Goal: Use online tool/utility: Use online tool/utility

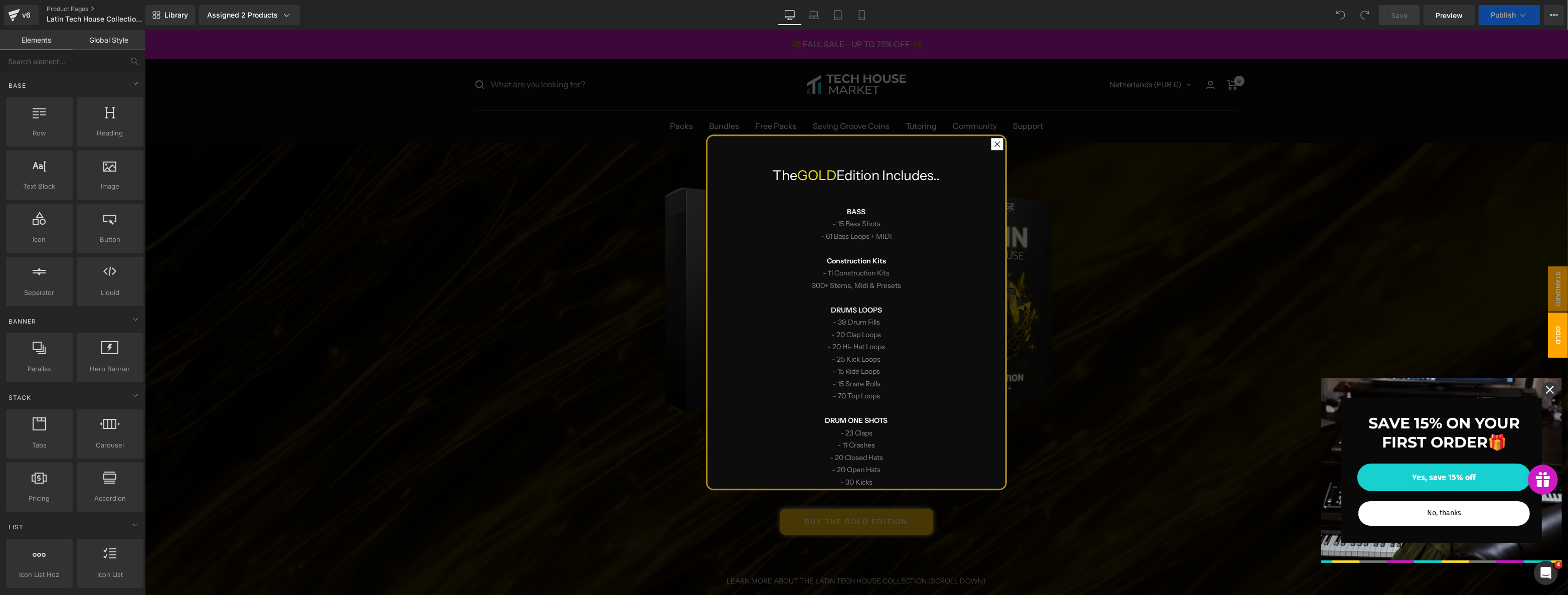
click at [533, 474] on div at bounding box center [856, 312] width 1423 height 565
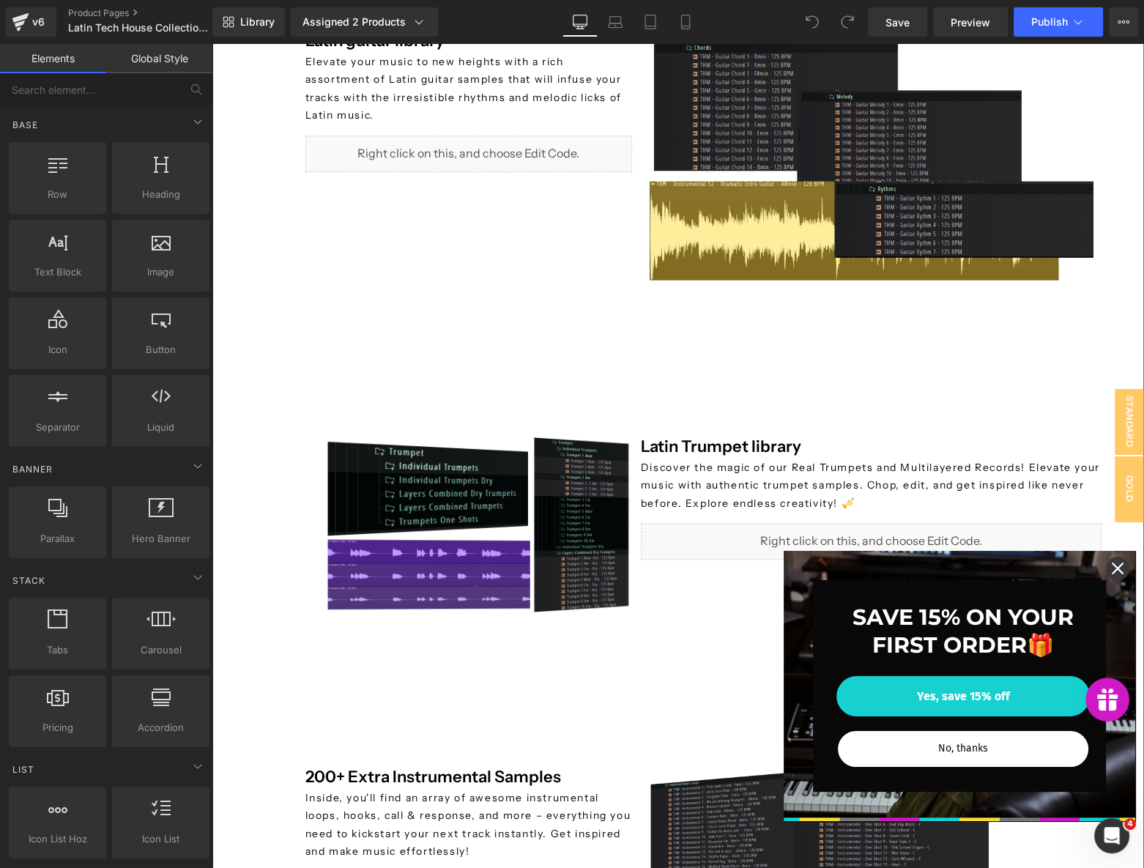
scroll to position [999, 0]
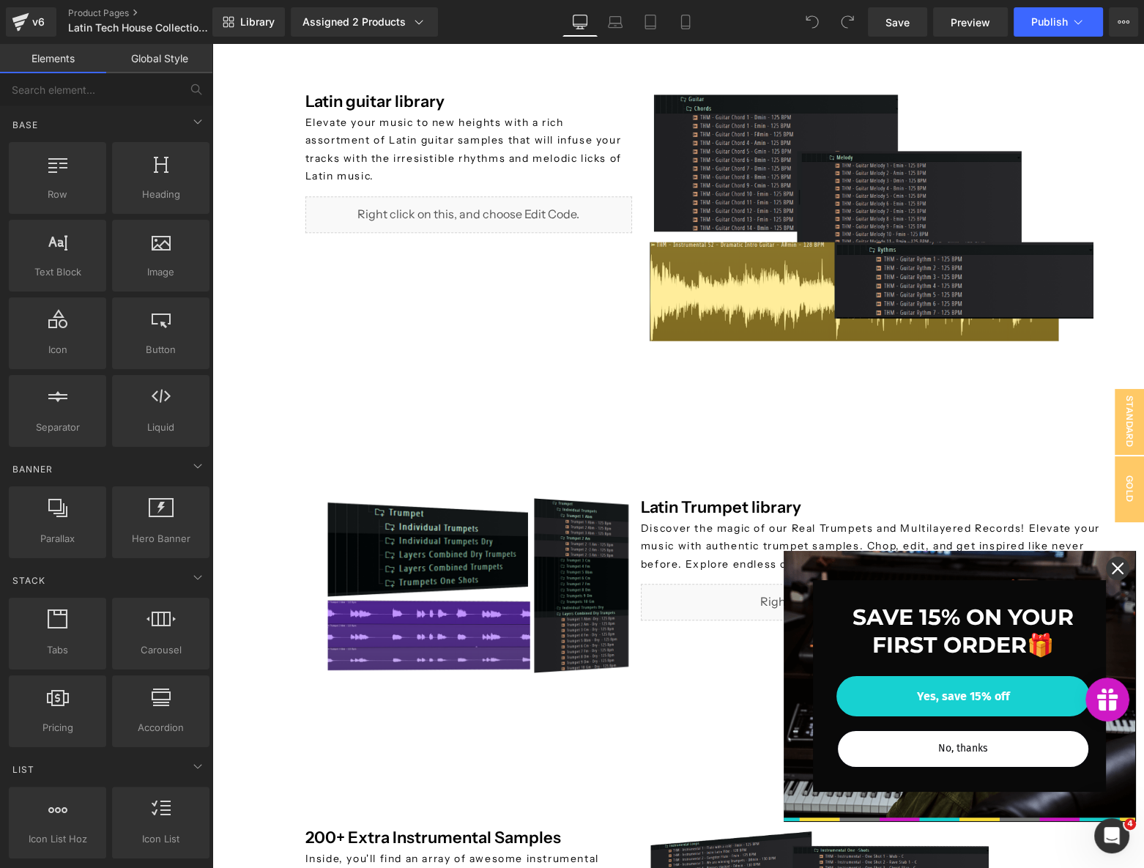
click at [1111, 562] on div "Close" at bounding box center [1117, 568] width 23 height 23
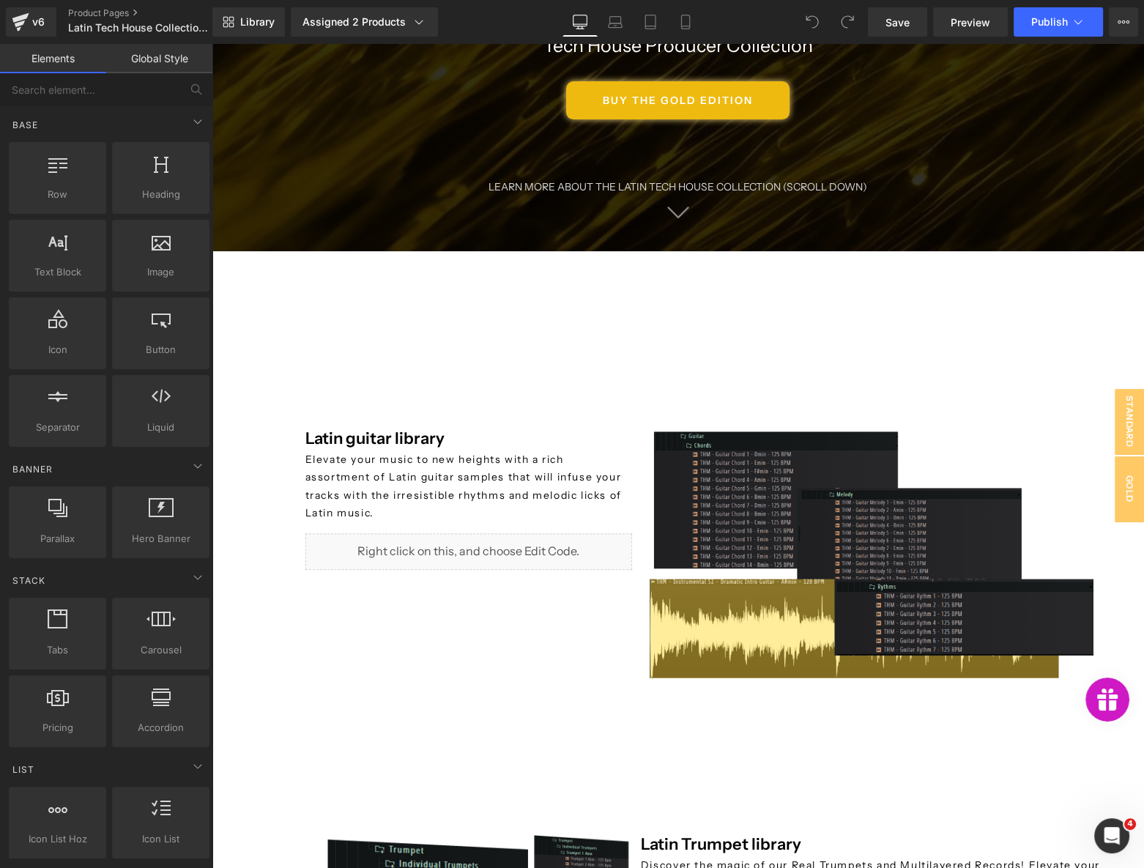
scroll to position [533, 0]
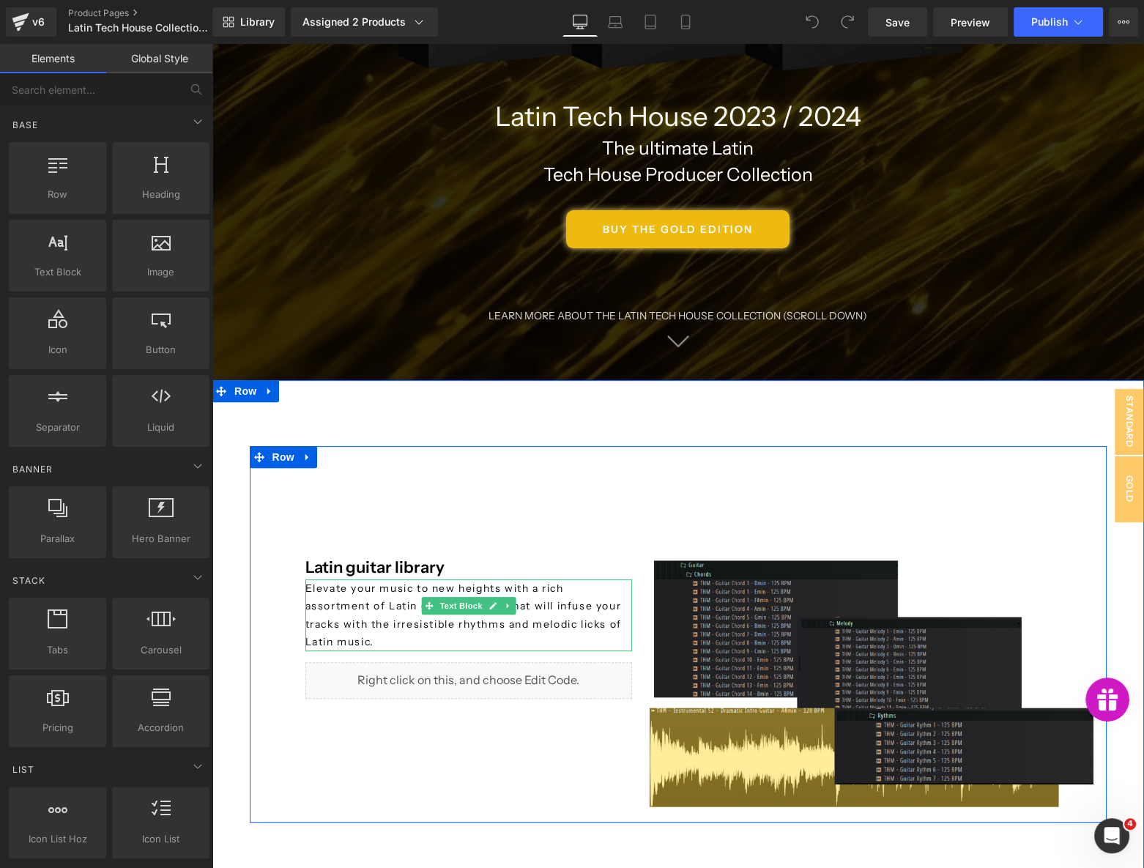
click at [519, 610] on span "Elevate your music to new heights with a rich assortment of Latin guitar sample…" at bounding box center [463, 615] width 316 height 67
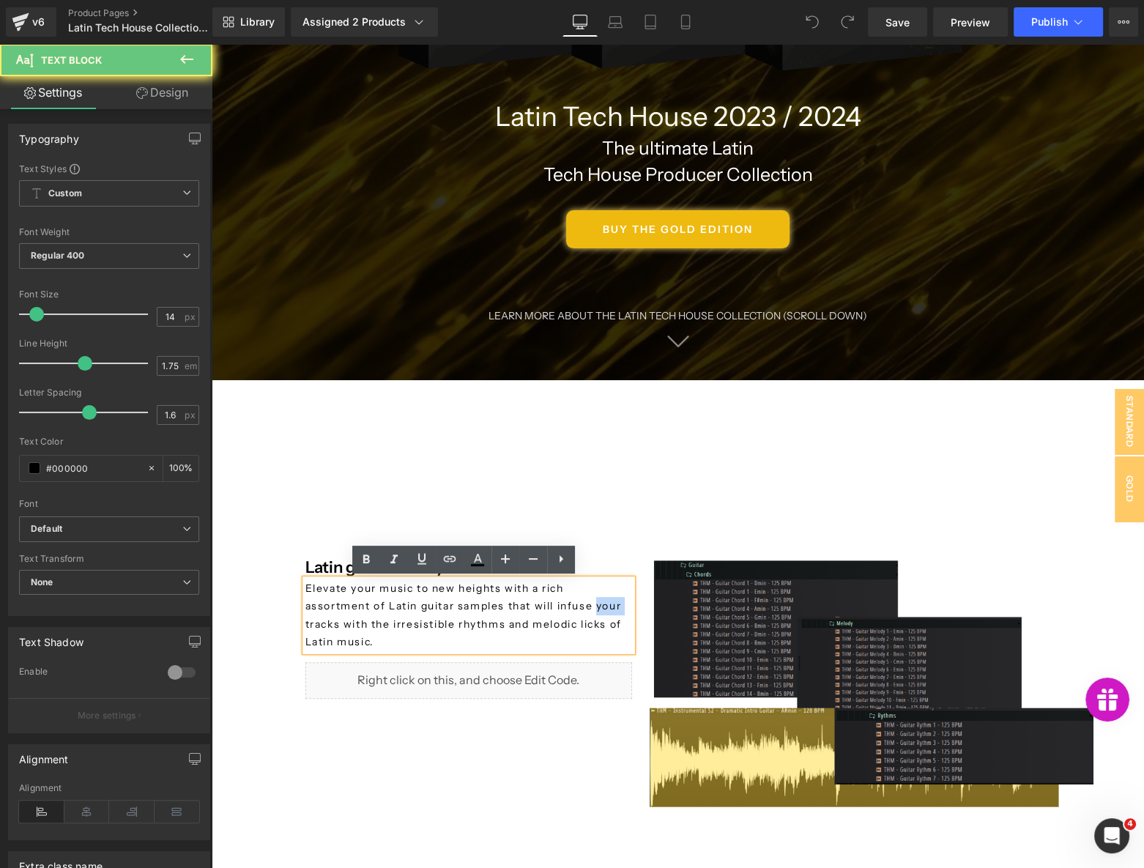
click at [519, 610] on span "Elevate your music to new heights with a rich assortment of Latin guitar sample…" at bounding box center [463, 615] width 316 height 67
copy span "Elevate your music to new heights with a rich assortment of Latin guitar sample…"
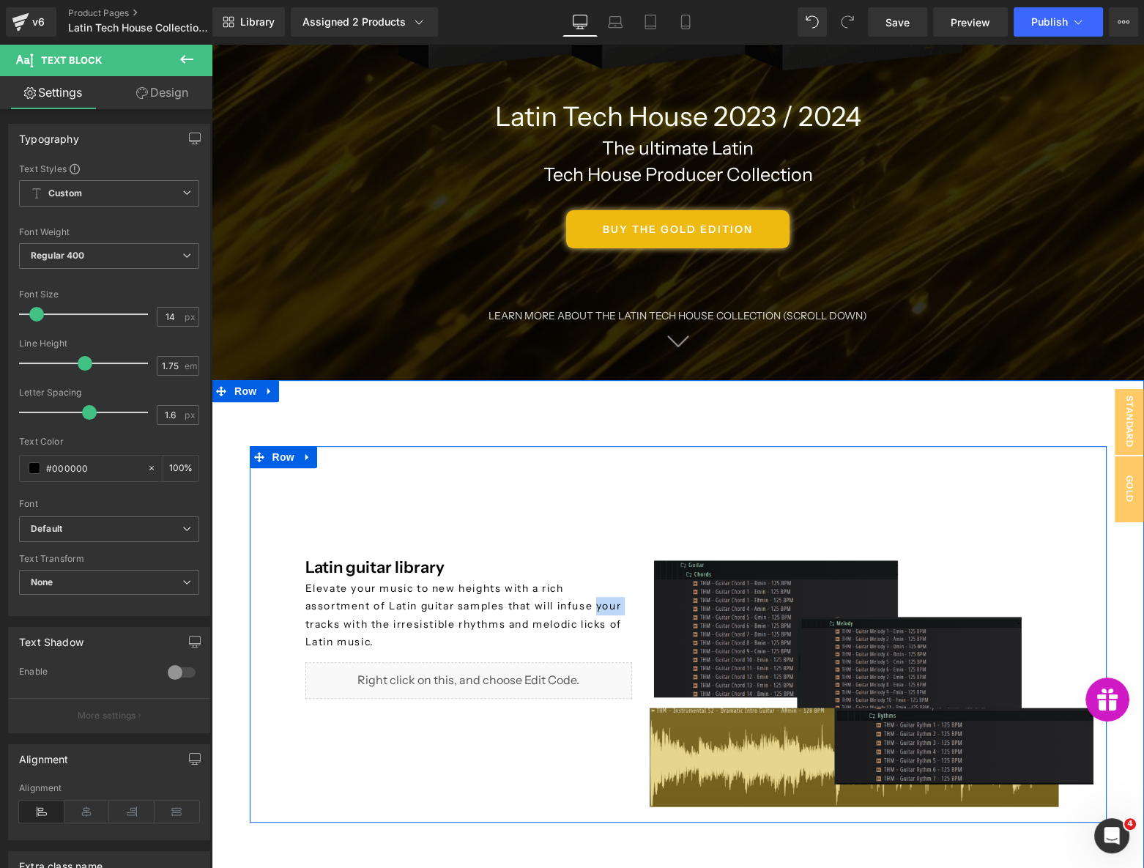
click at [755, 641] on img at bounding box center [872, 685] width 462 height 259
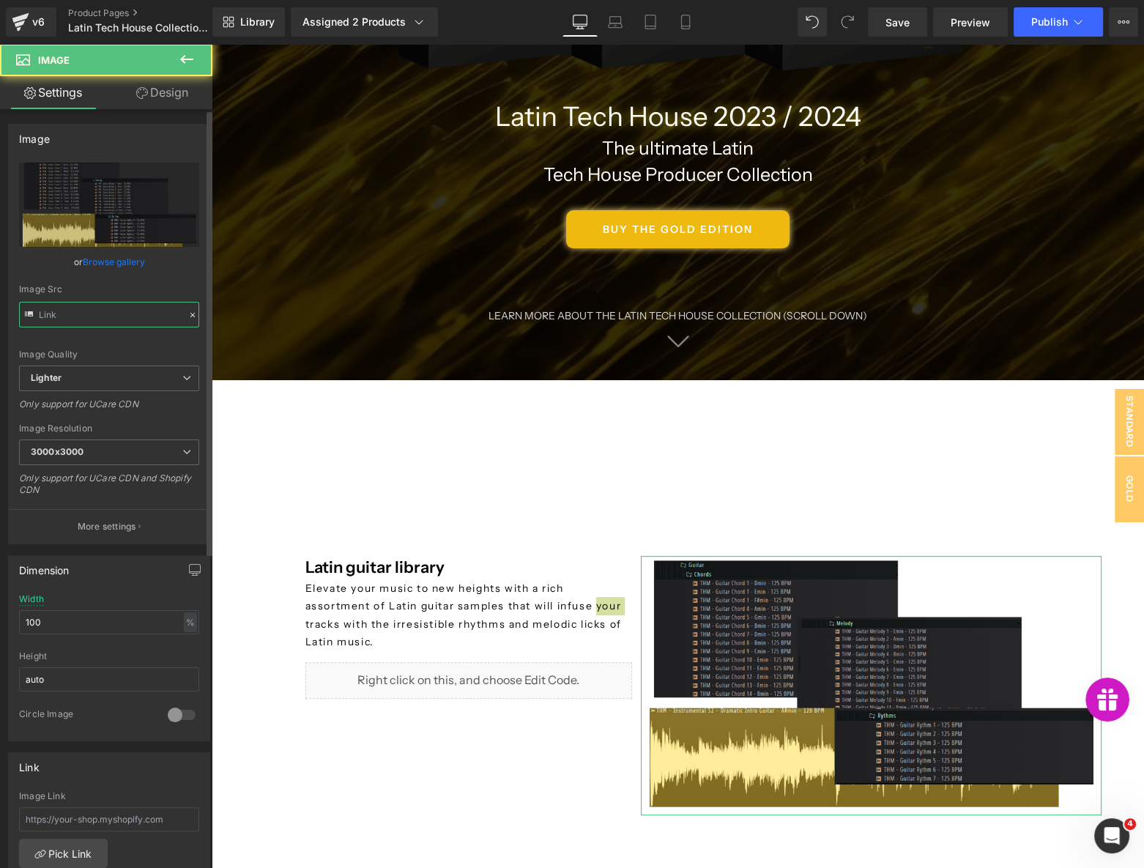
click at [98, 316] on input "text" at bounding box center [109, 315] width 180 height 26
type input "https://ucarecdn.com/e13dfee2-c45b-4f59-8be7-4e248d890a0a/-/format/auto/-/previ…"
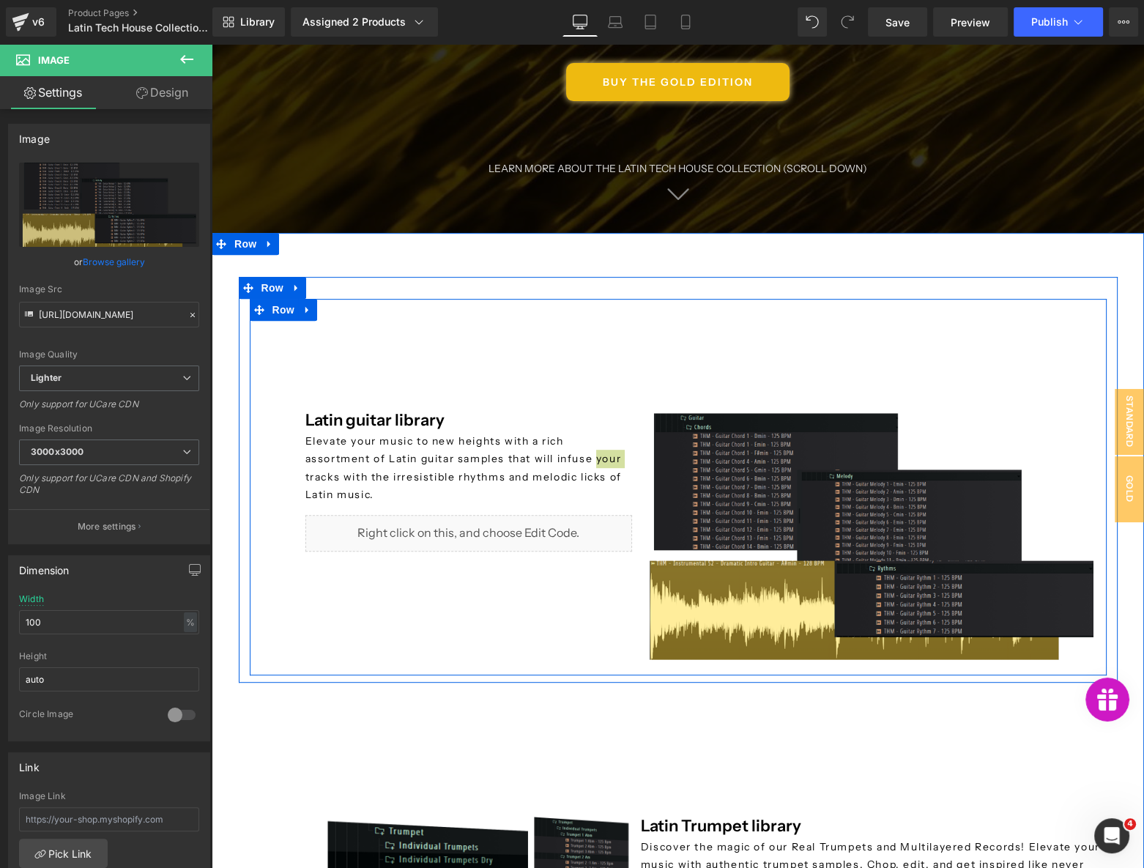
scroll to position [599, 0]
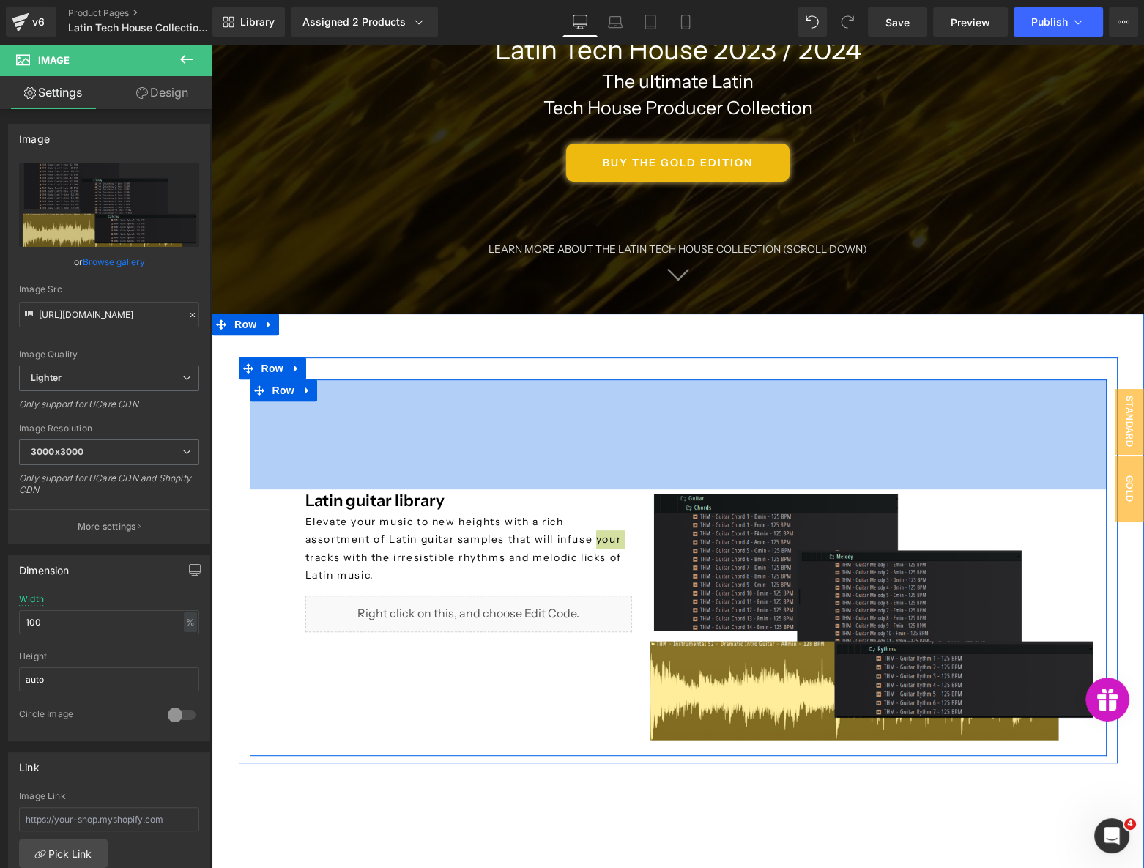
drag, startPoint x: 339, startPoint y: 386, endPoint x: 314, endPoint y: 371, distance: 29.5
click at [339, 386] on div "150px" at bounding box center [678, 434] width 857 height 110
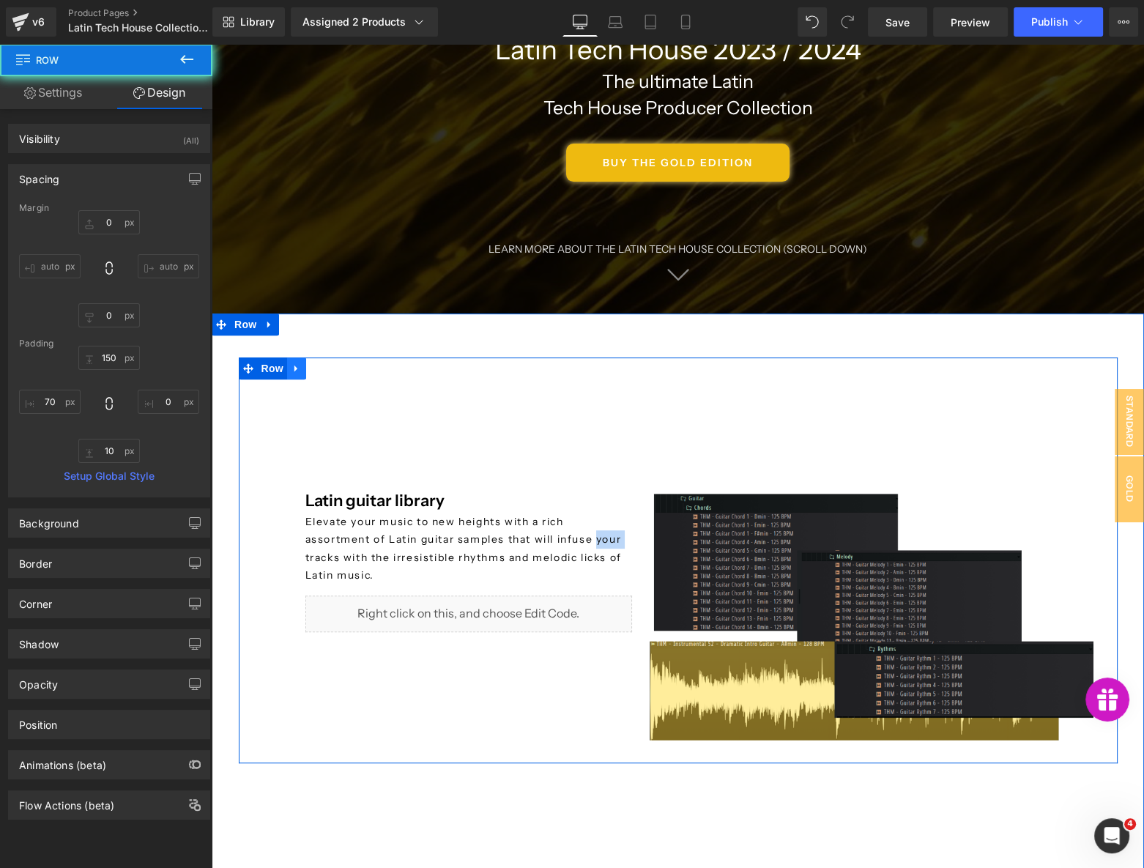
click at [294, 366] on icon at bounding box center [297, 368] width 10 height 11
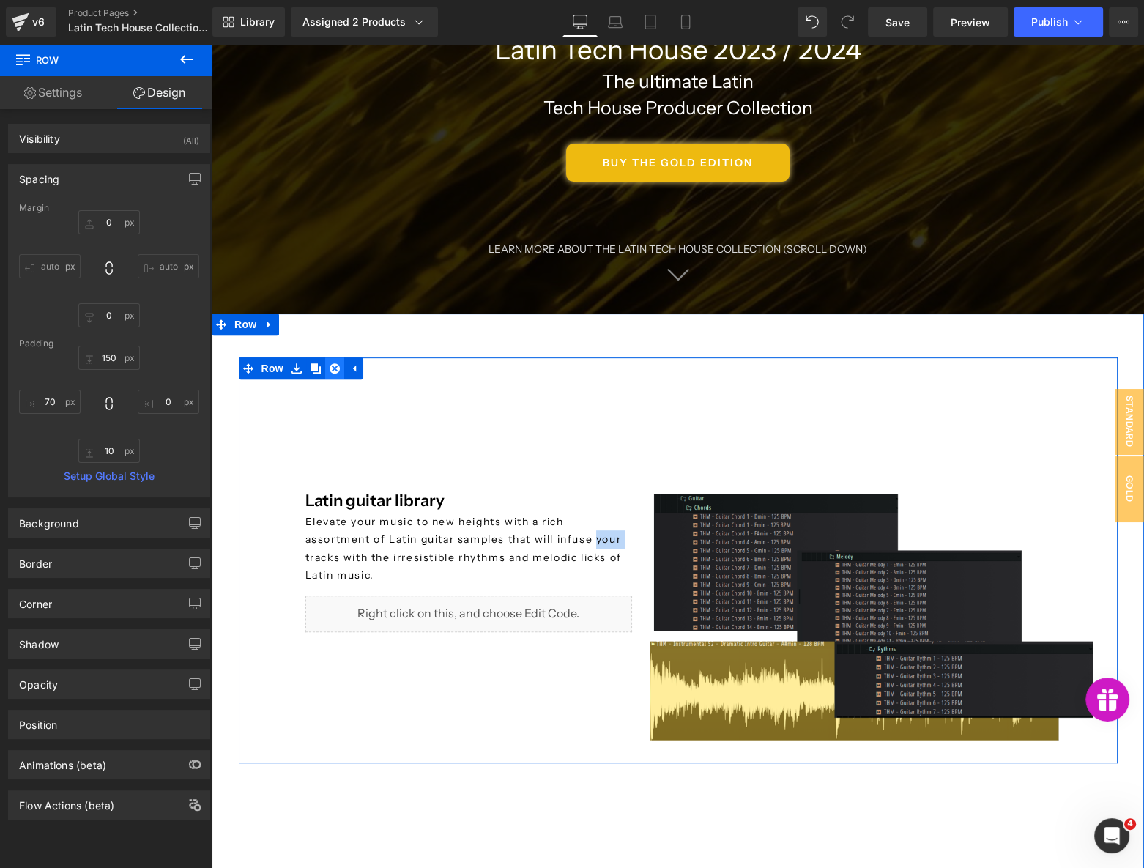
click at [330, 369] on icon at bounding box center [335, 368] width 10 height 11
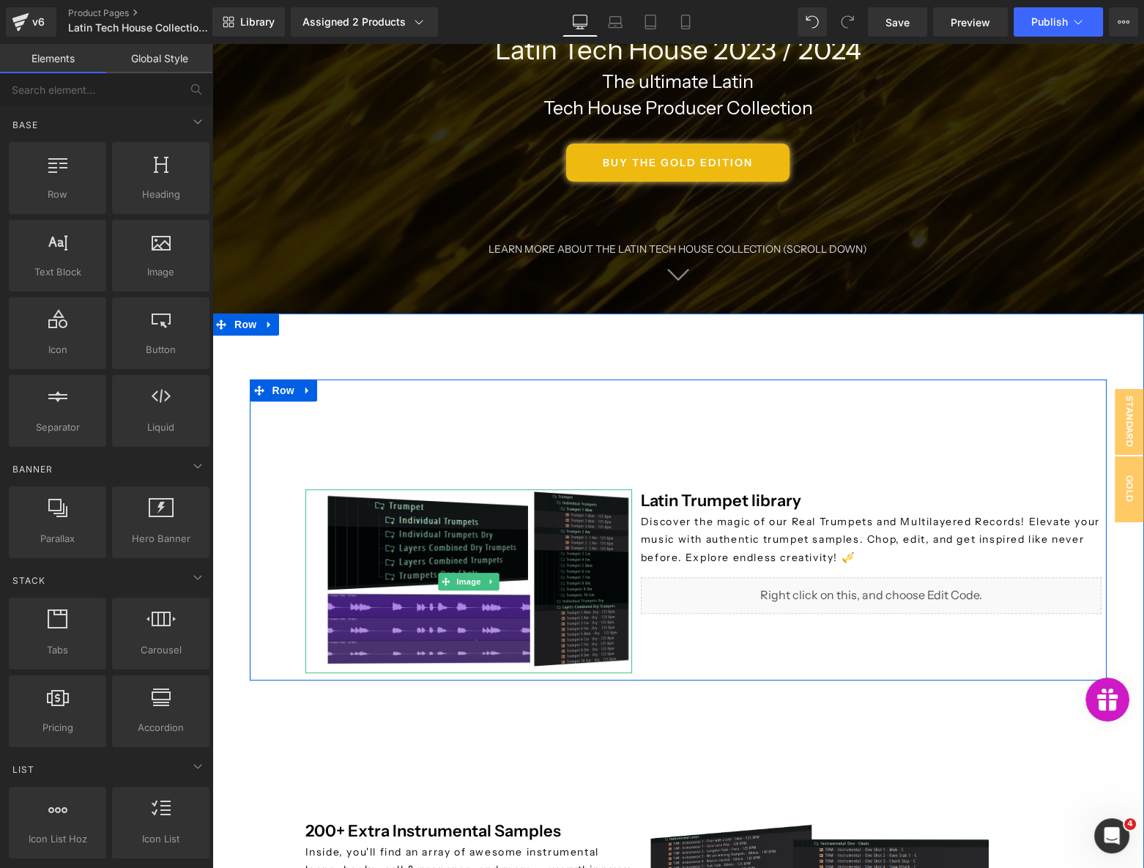
click at [448, 544] on img at bounding box center [468, 581] width 327 height 184
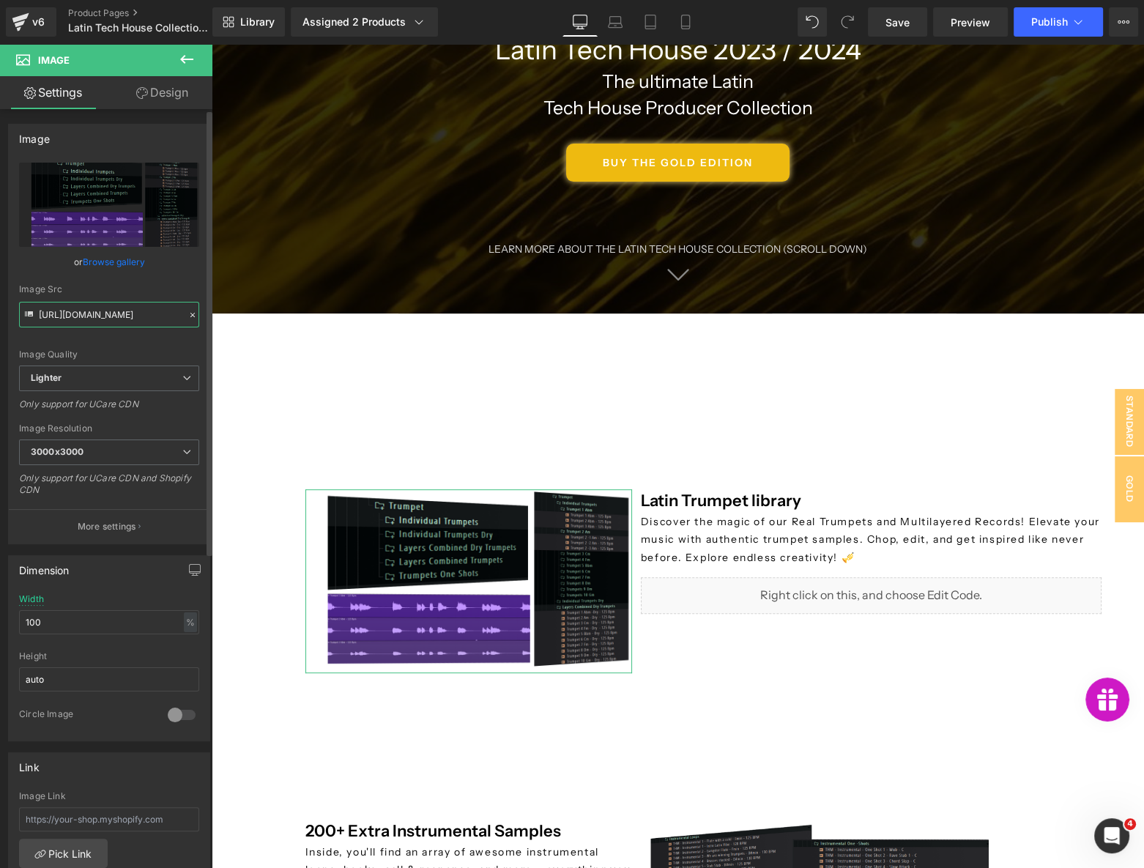
click at [88, 308] on input "https://ucarecdn.com/8893bee3-da63-4cb1-862a-512b35083c7d/-/format/auto/-/previ…" at bounding box center [109, 315] width 180 height 26
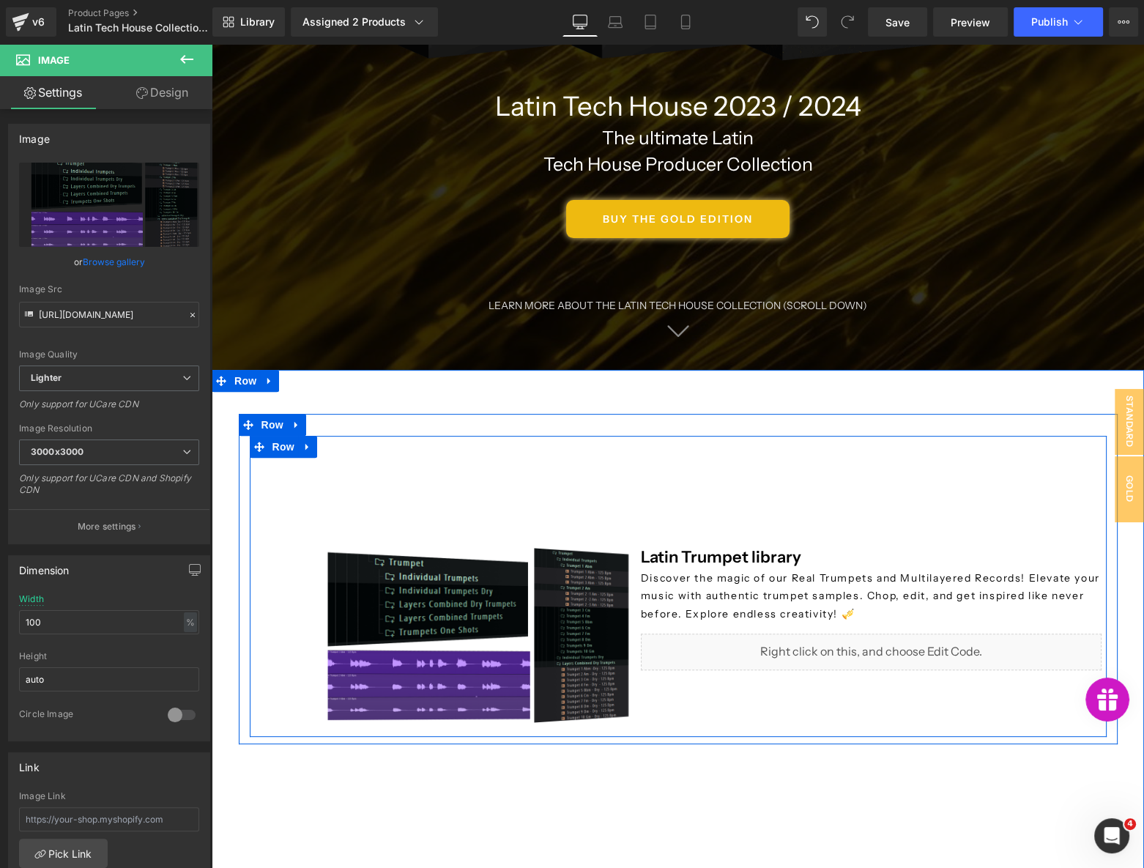
scroll to position [533, 0]
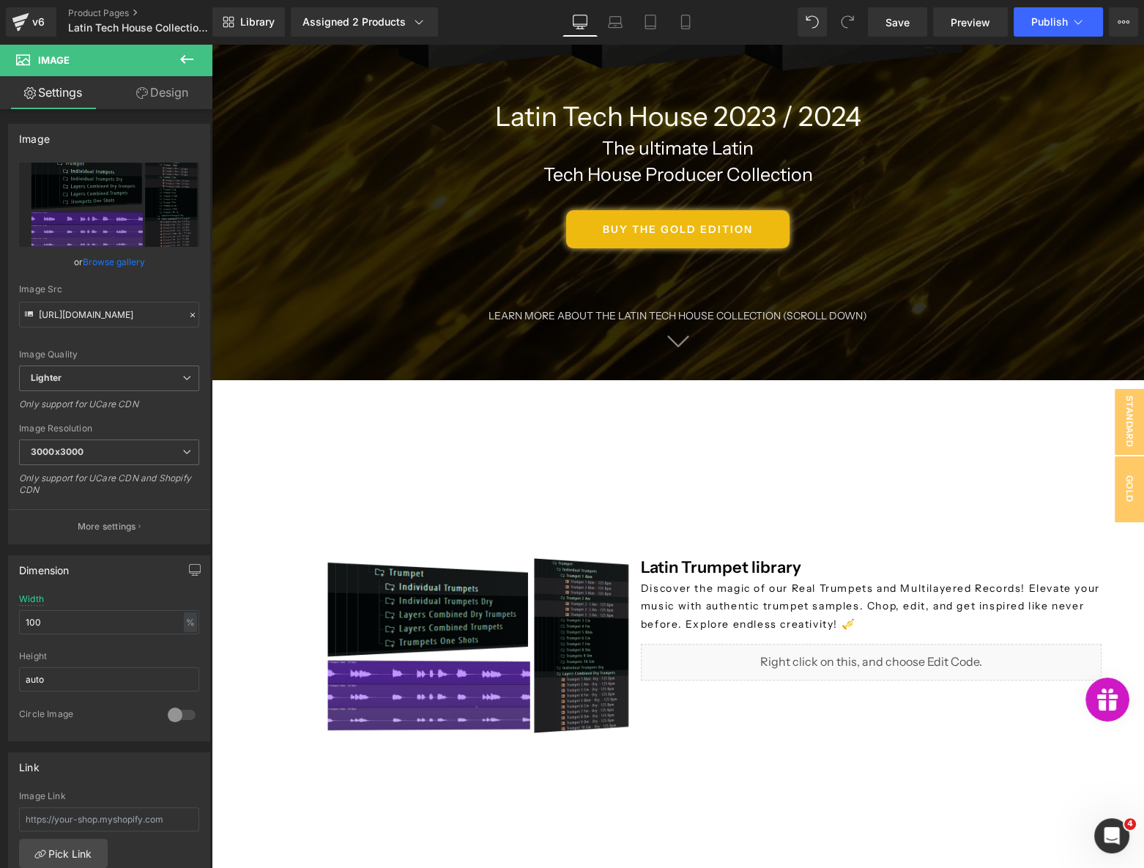
click at [704, 608] on p "Discover the magic of our Real Trumpets and Multilayered Records! Elevate your …" at bounding box center [872, 606] width 462 height 54
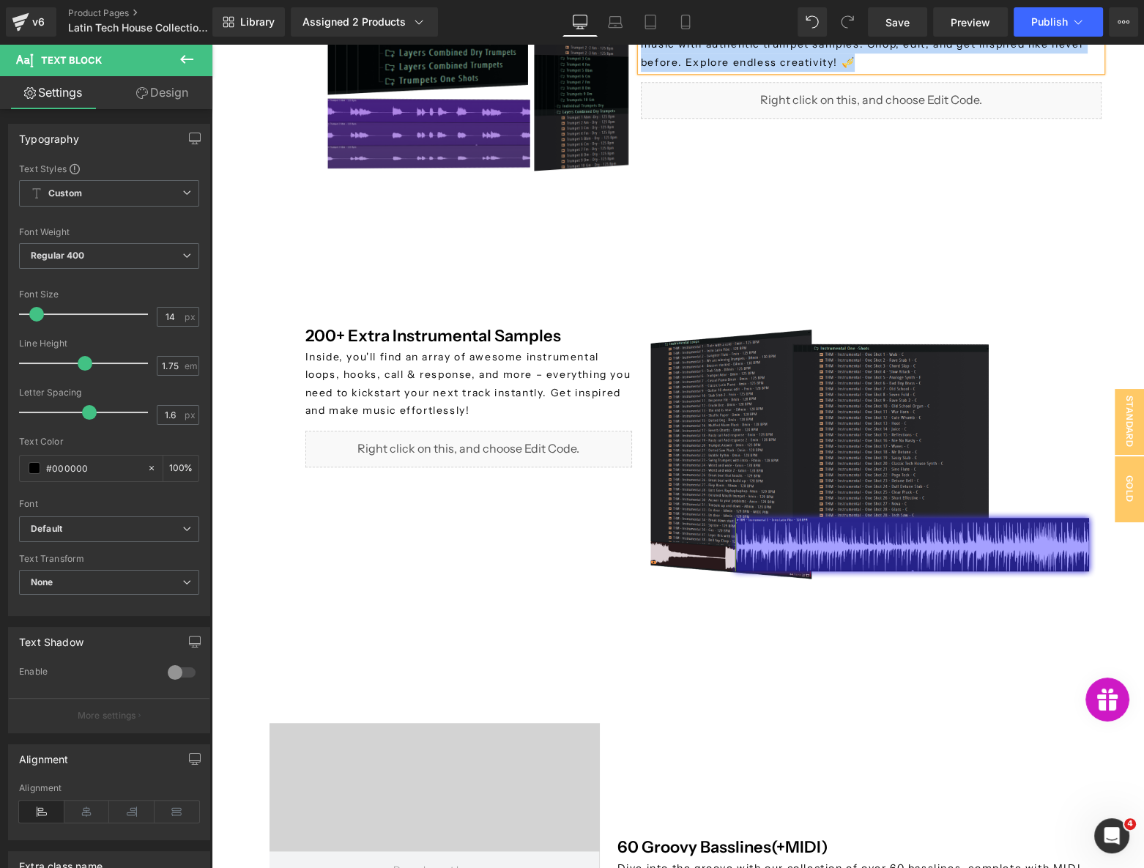
scroll to position [1132, 0]
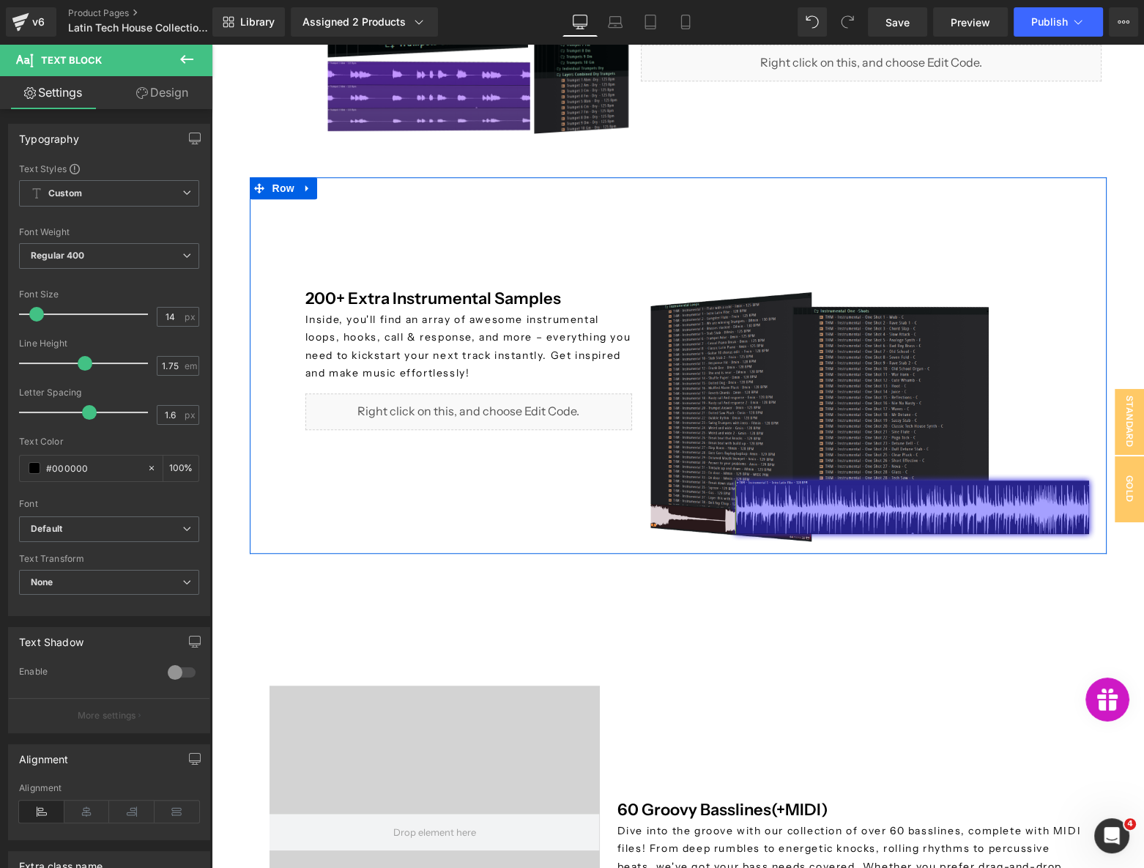
click at [408, 336] on p "Inside, you'll find an array of awesome instrumental loops, hooks, call & respo…" at bounding box center [468, 347] width 327 height 72
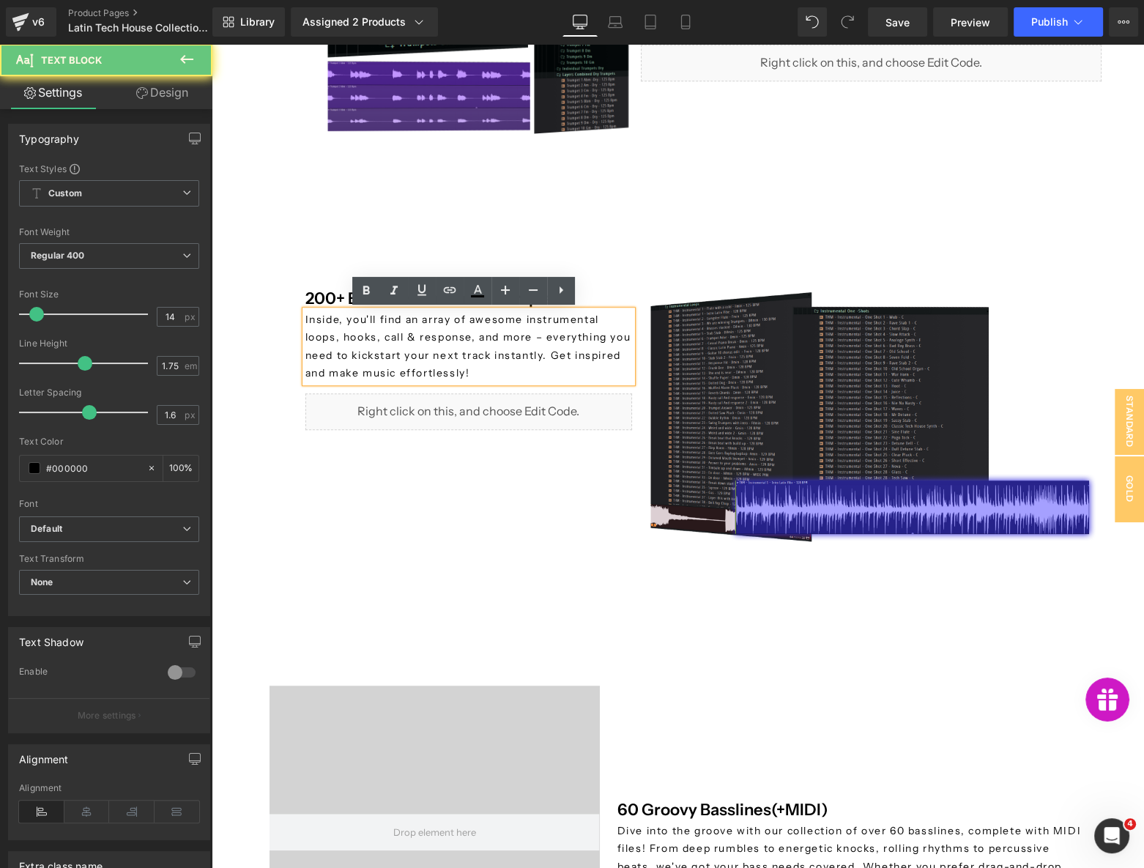
click at [408, 336] on p "Inside, you'll find an array of awesome instrumental loops, hooks, call & respo…" at bounding box center [468, 347] width 327 height 72
copy p "Inside, you'll find an array of awesome instrumental loops, hooks, call & respo…"
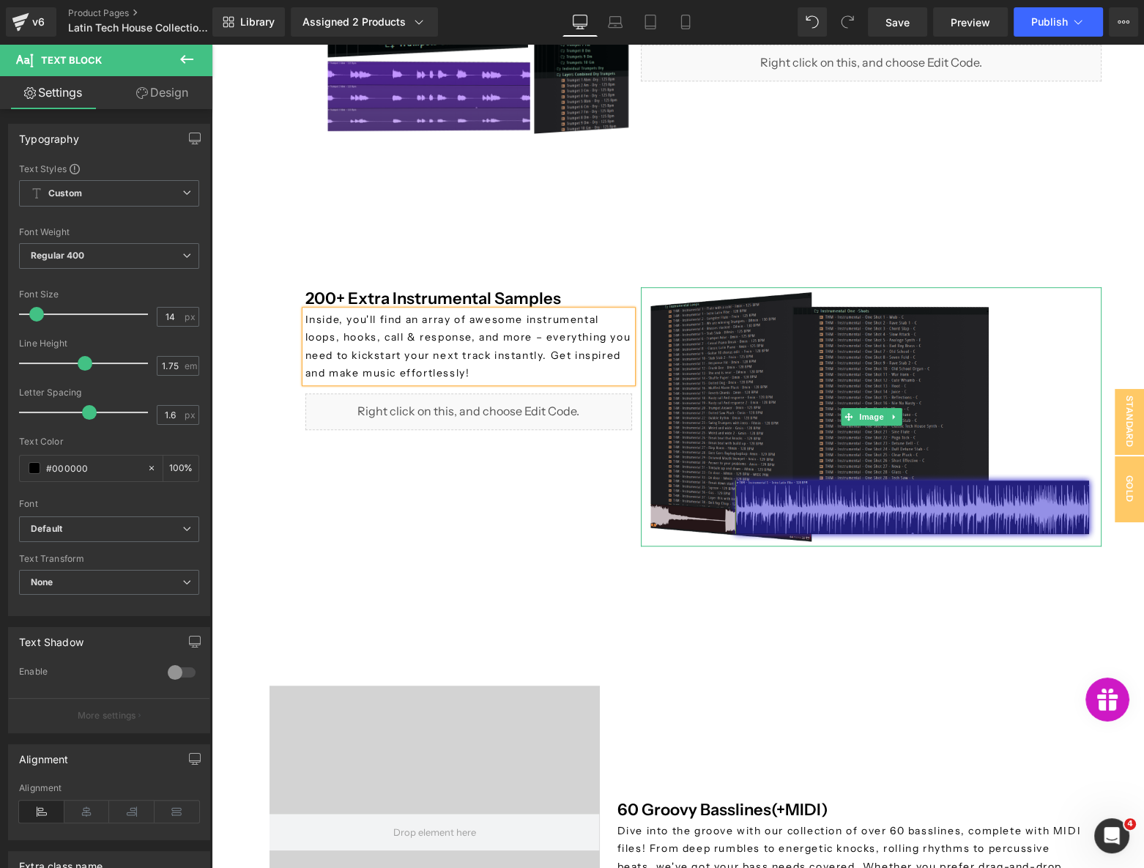
click at [821, 439] on img at bounding box center [872, 416] width 462 height 259
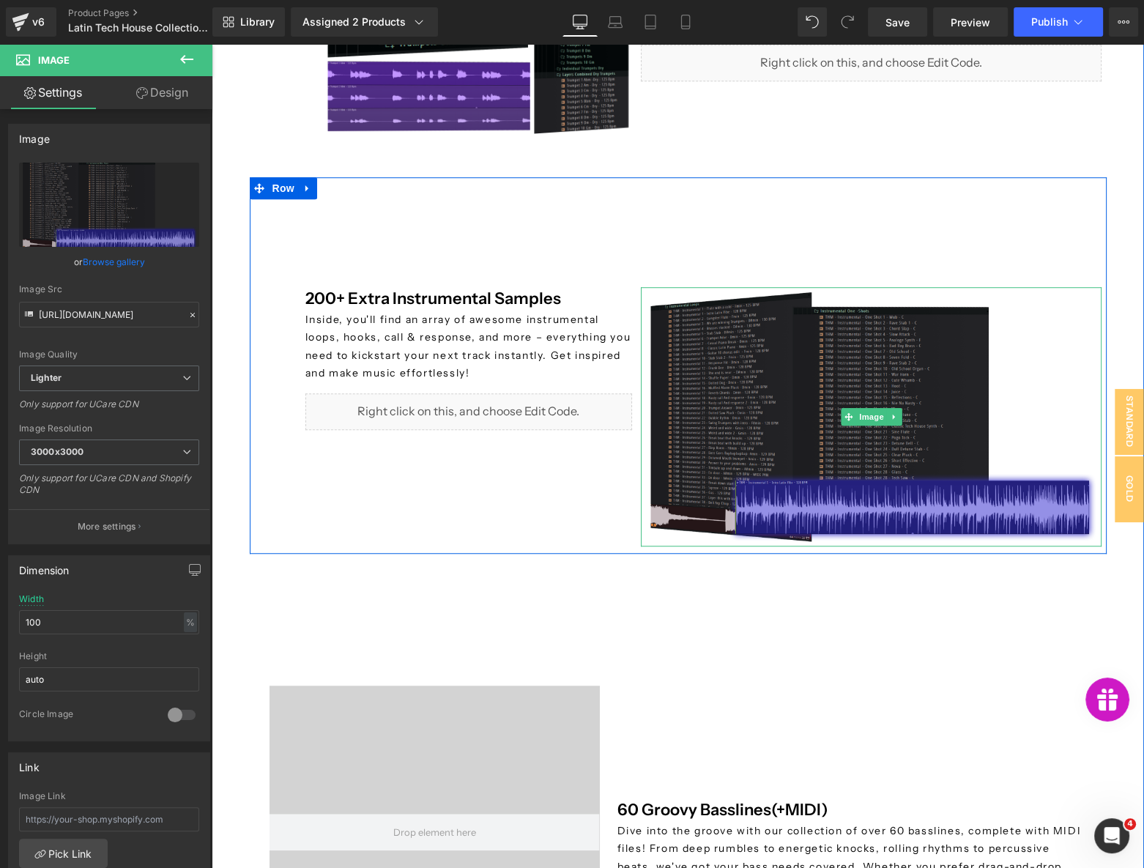
click at [747, 403] on img at bounding box center [872, 416] width 462 height 259
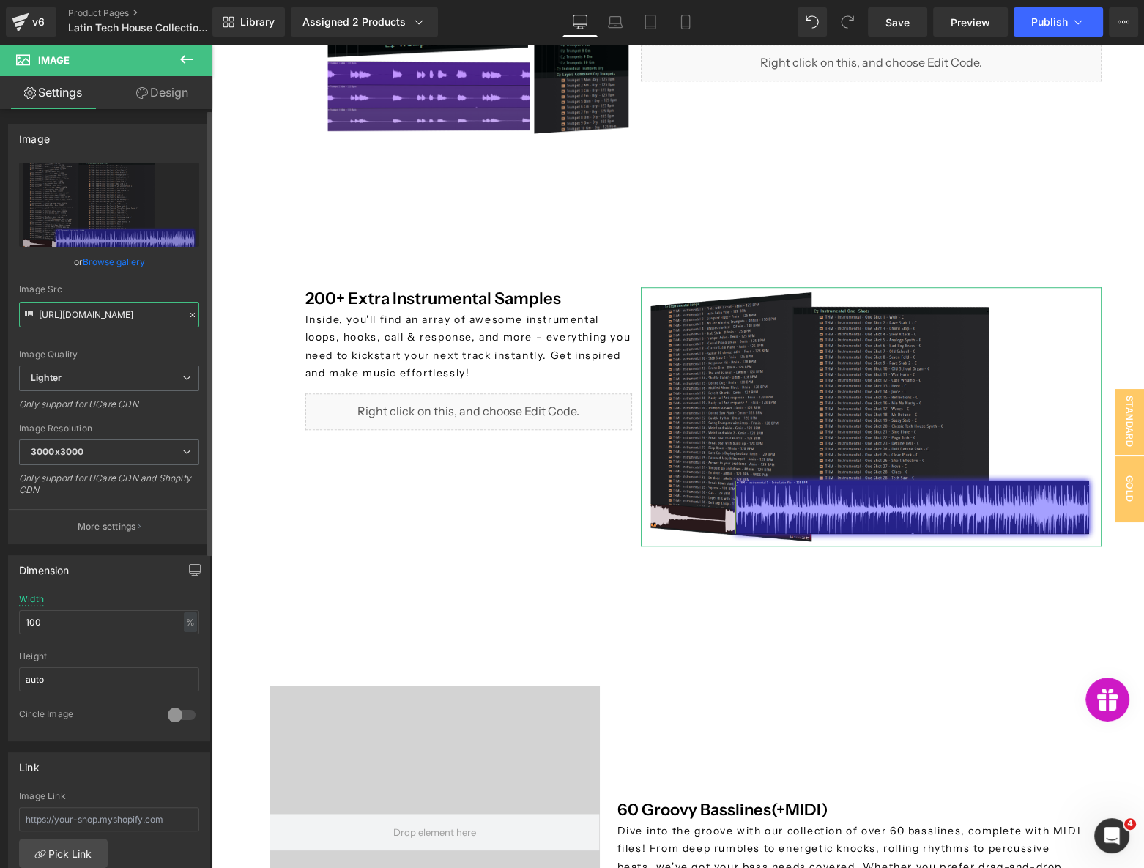
click at [126, 324] on input "https://ucarecdn.com/e4690184-61b3-444d-b78c-d51ddac91dc5/-/format/auto/-/previ…" at bounding box center [109, 315] width 180 height 26
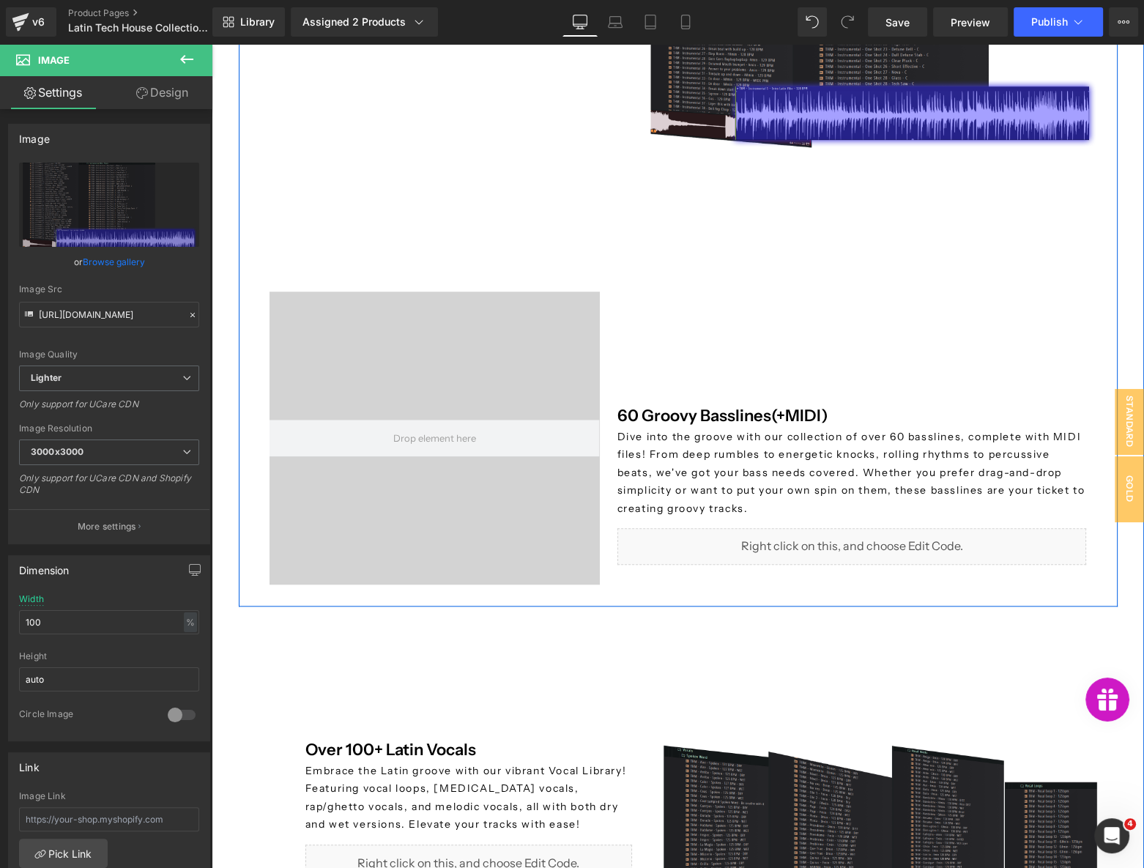
scroll to position [1531, 0]
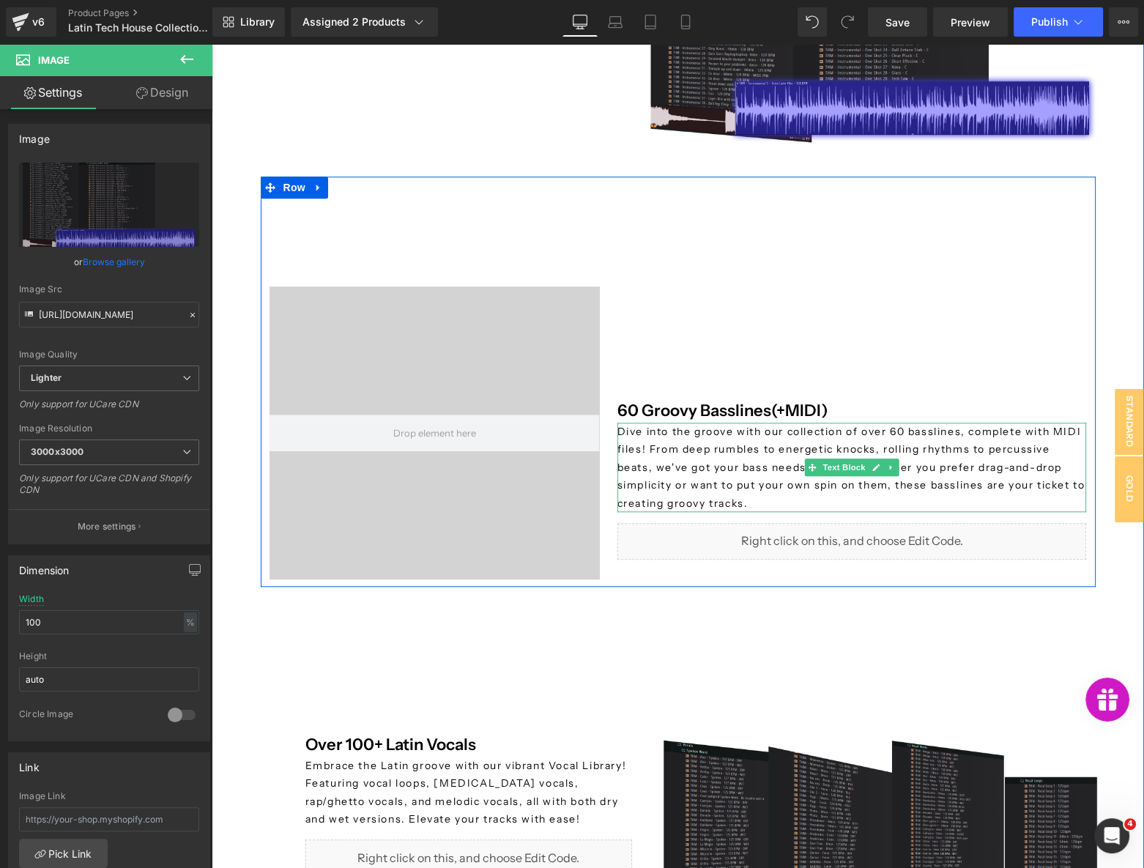
click at [684, 478] on p "Dive into the groove with our collection of over 60 basslines, complete with MI…" at bounding box center [853, 468] width 470 height 90
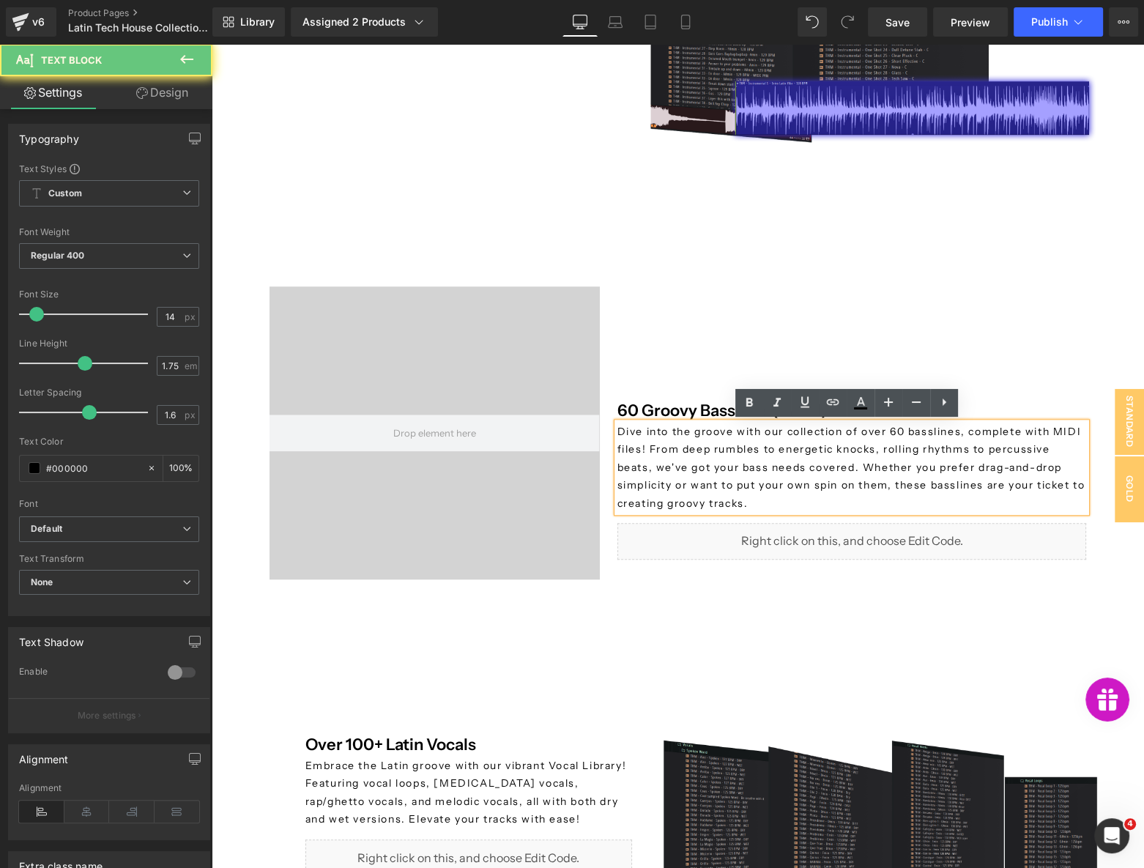
copy p "Dive into the groove with our collection of over 60 basslines, complete with MI…"
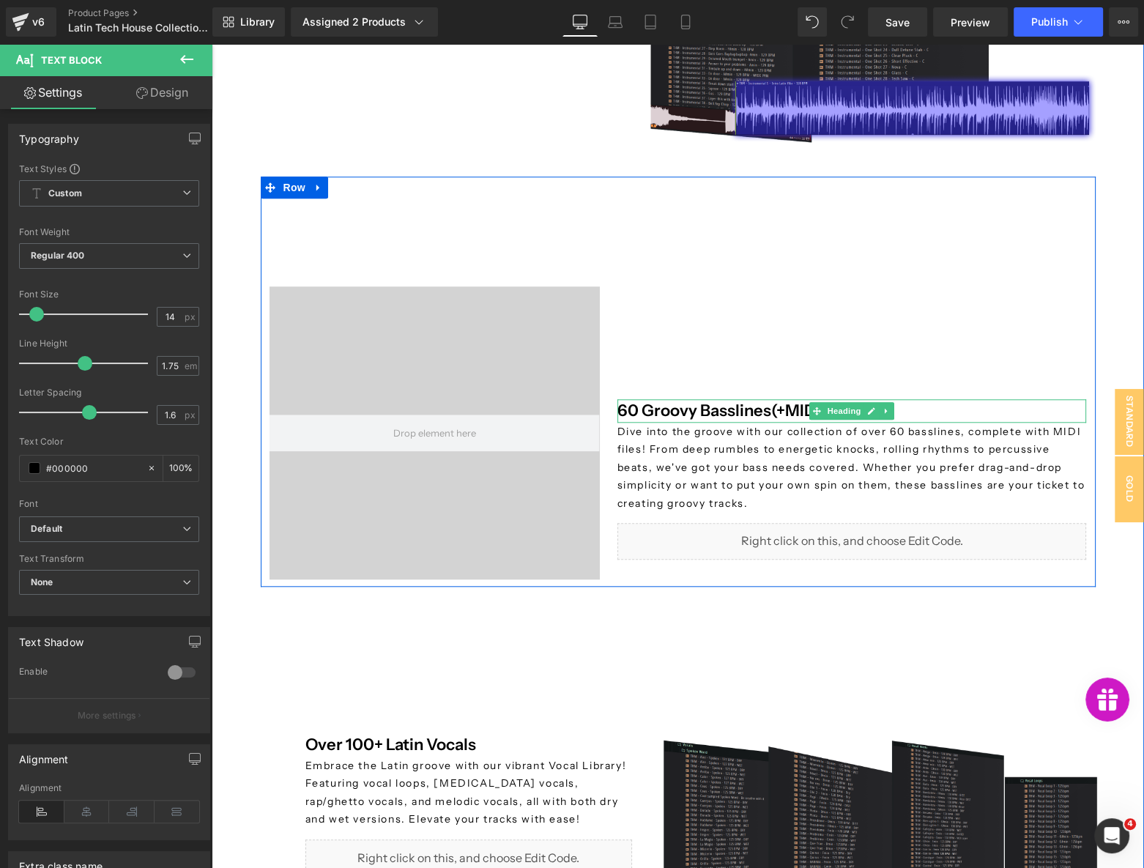
click at [697, 407] on h4 "60 Groovy Basslines(+MIDI)" at bounding box center [853, 410] width 470 height 23
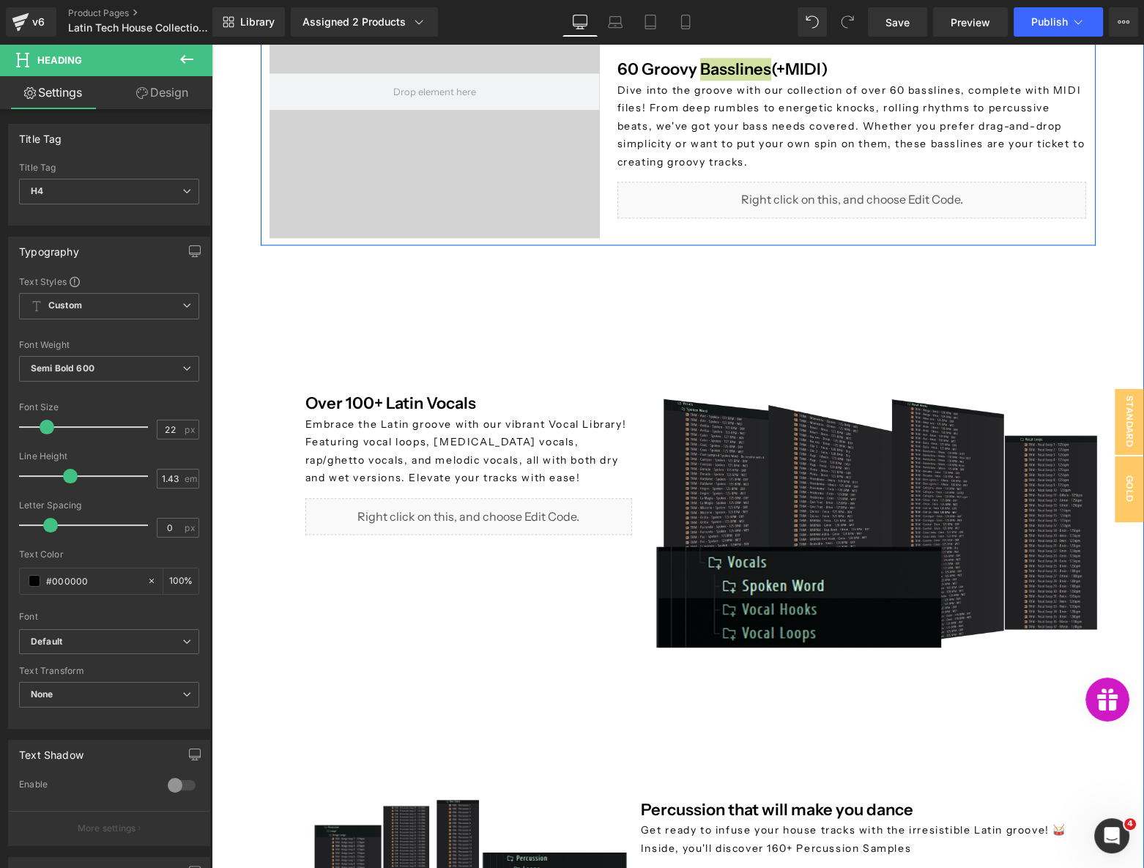
scroll to position [1931, 0]
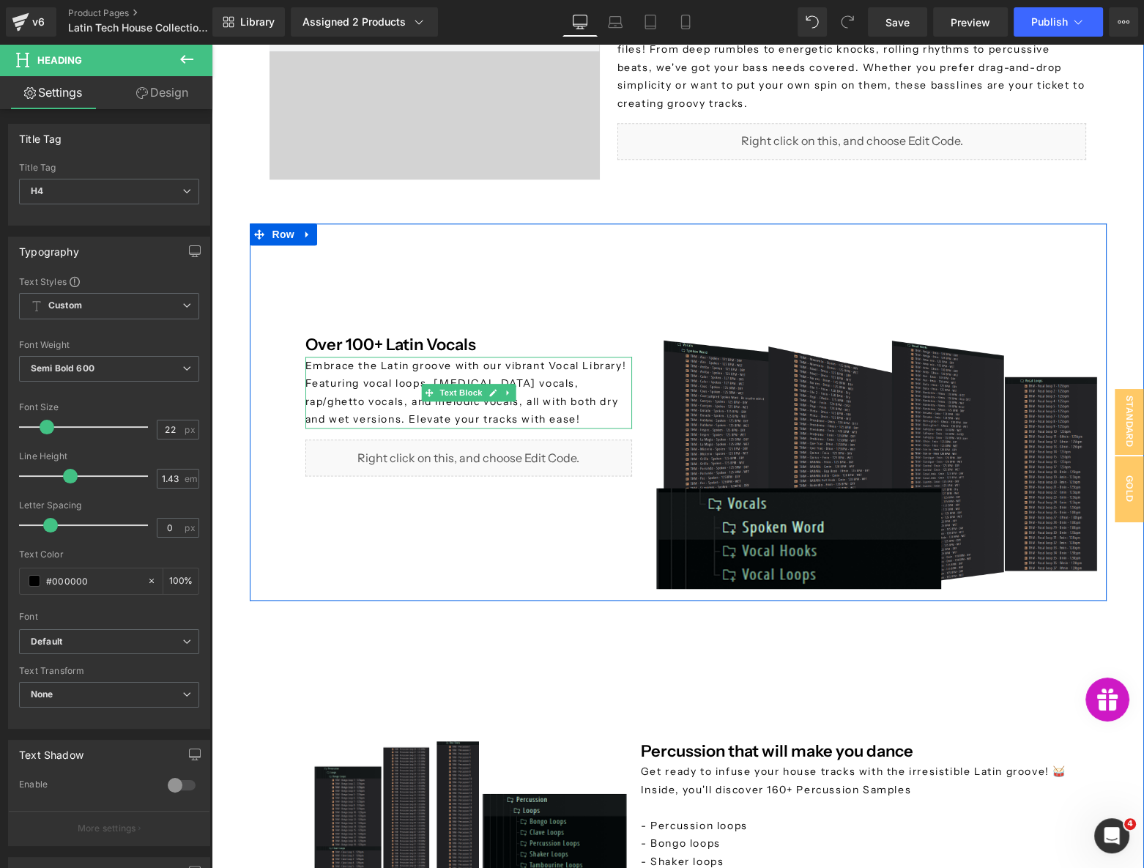
click at [404, 398] on p "Embrace the Latin groove with our vibrant Vocal Library! Featuring vocal loops,…" at bounding box center [468, 393] width 327 height 72
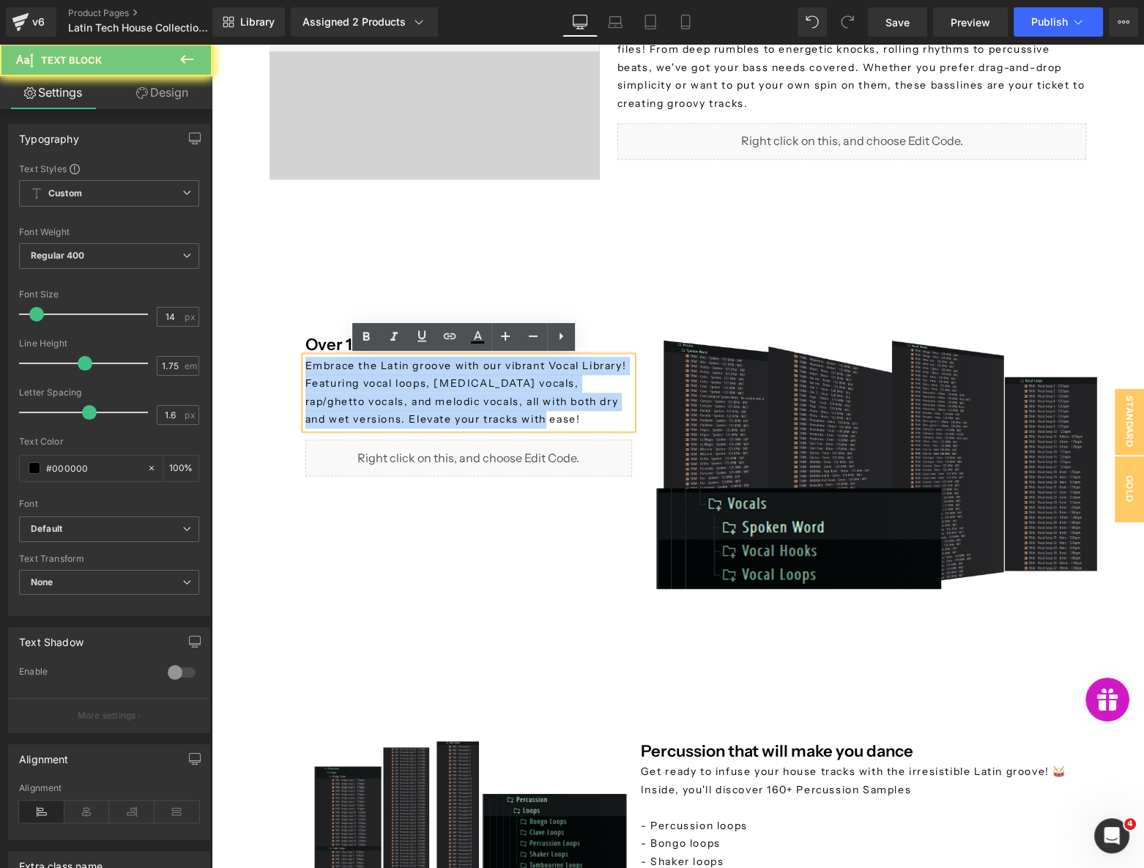
click at [404, 398] on p "Embrace the Latin groove with our vibrant Vocal Library! Featuring vocal loops,…" at bounding box center [468, 393] width 327 height 72
copy p "Embrace the Latin groove with our vibrant Vocal Library! Featuring vocal loops,…"
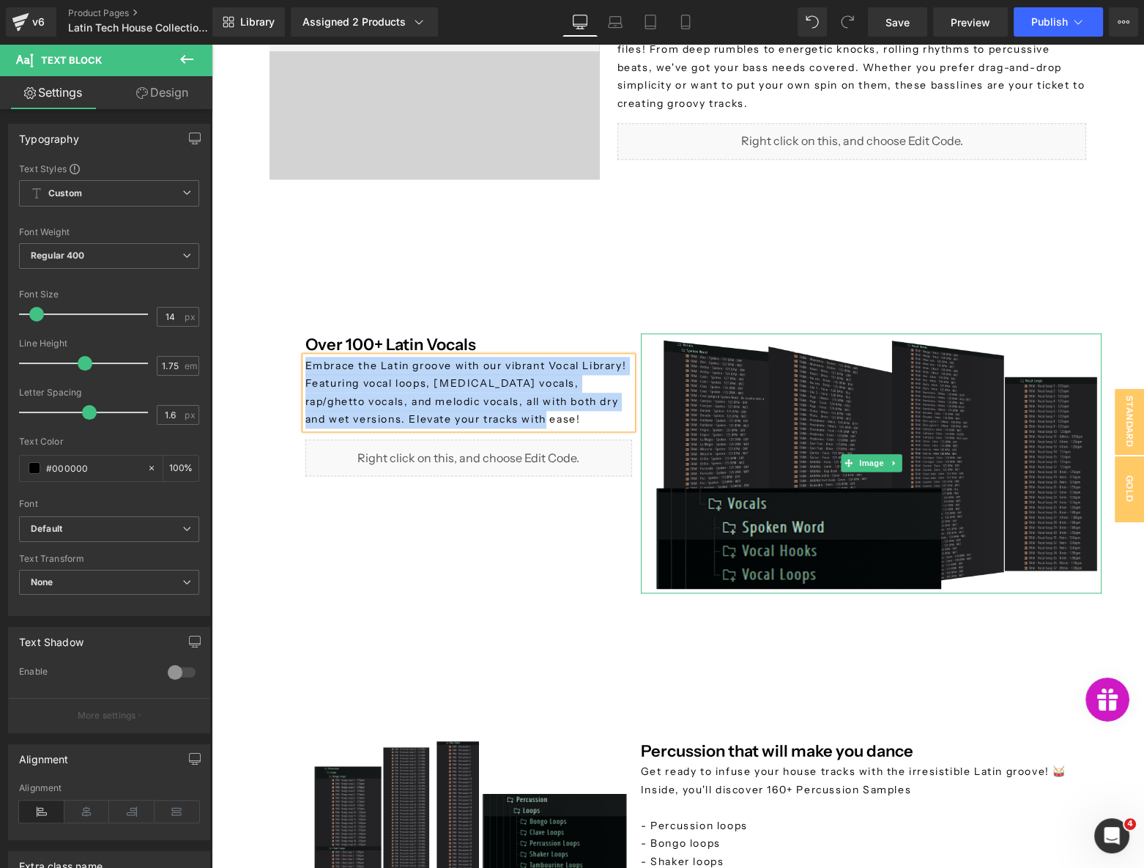
click at [772, 463] on img at bounding box center [872, 462] width 462 height 259
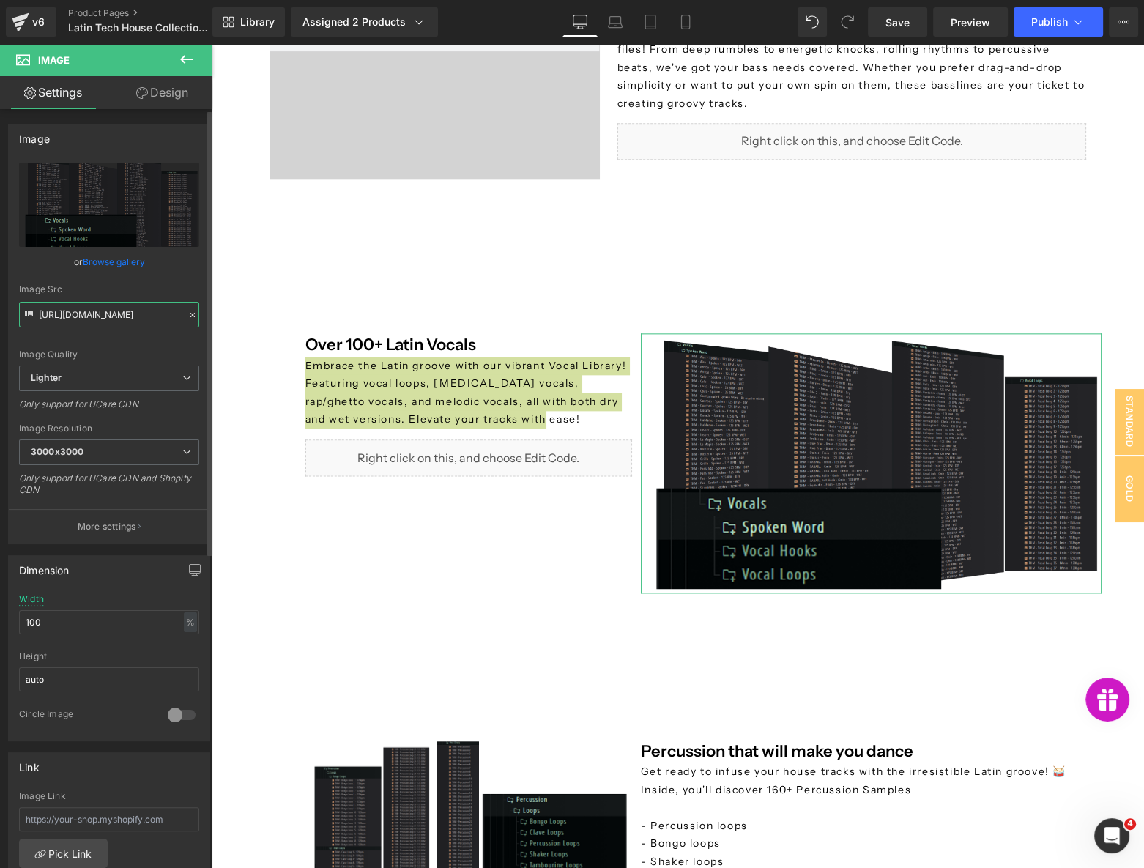
click at [96, 319] on input "https://ucarecdn.com/844db9cb-ccf5-4163-a743-5e2381665eb2/-/format/auto/-/previ…" at bounding box center [109, 315] width 180 height 26
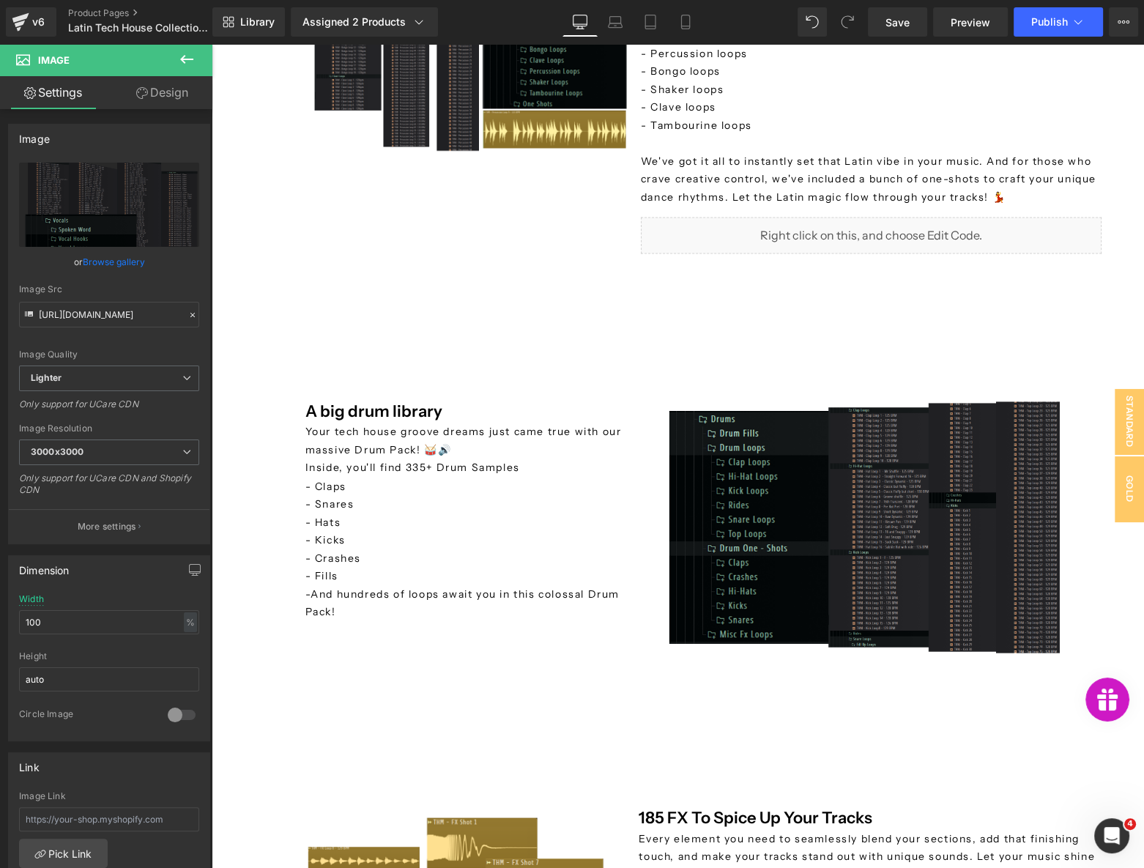
scroll to position [2930, 0]
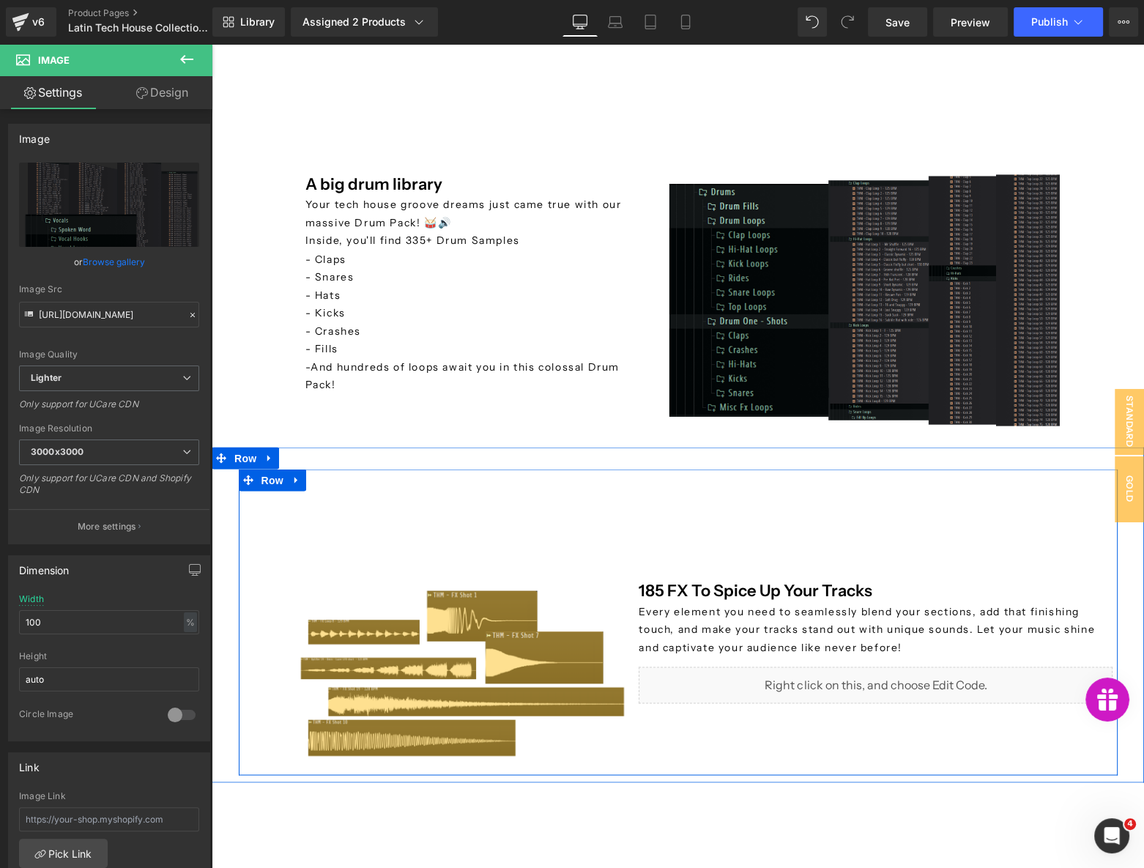
click at [735, 640] on p "Every element you need to seamlessly blend your sections, add that finishing to…" at bounding box center [876, 629] width 474 height 54
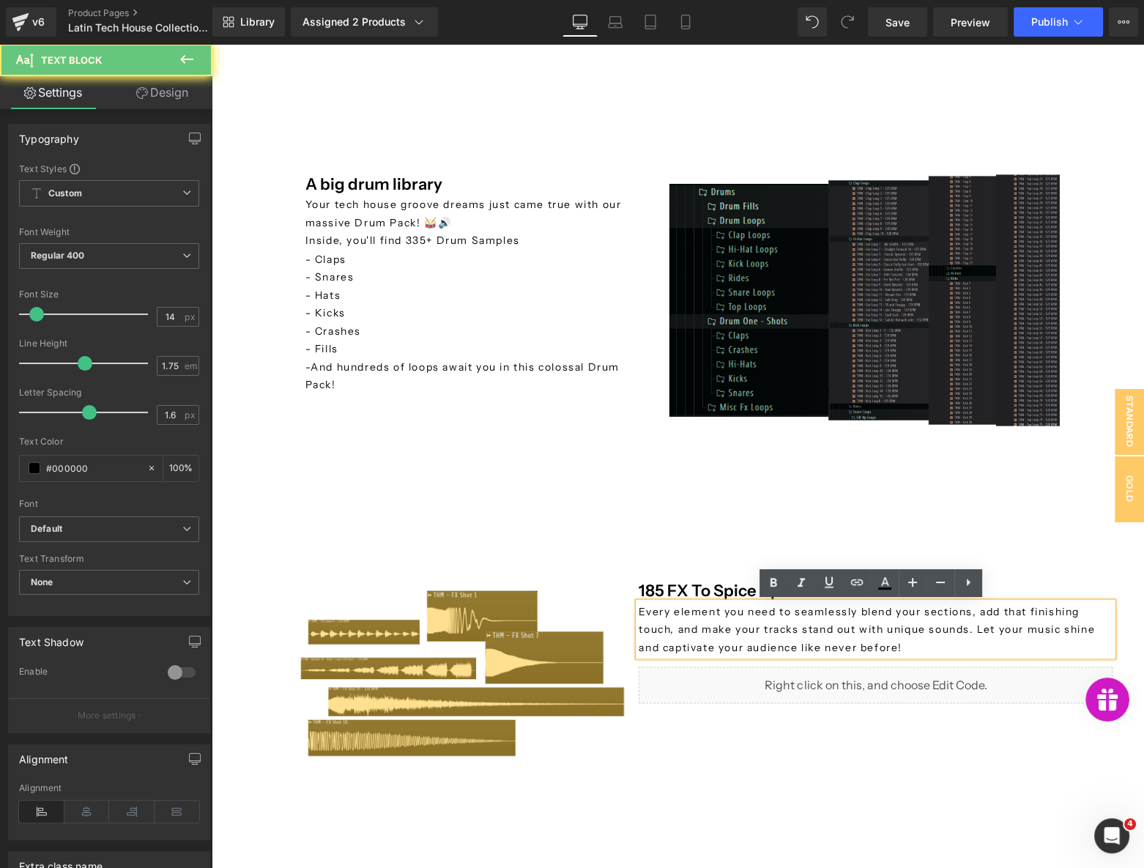
click at [736, 633] on span "Every element you need to seamlessly blend your sections, add that finishing to…" at bounding box center [867, 628] width 456 height 49
copy span "Every element you need to seamlessly blend your sections, add that finishing to…"
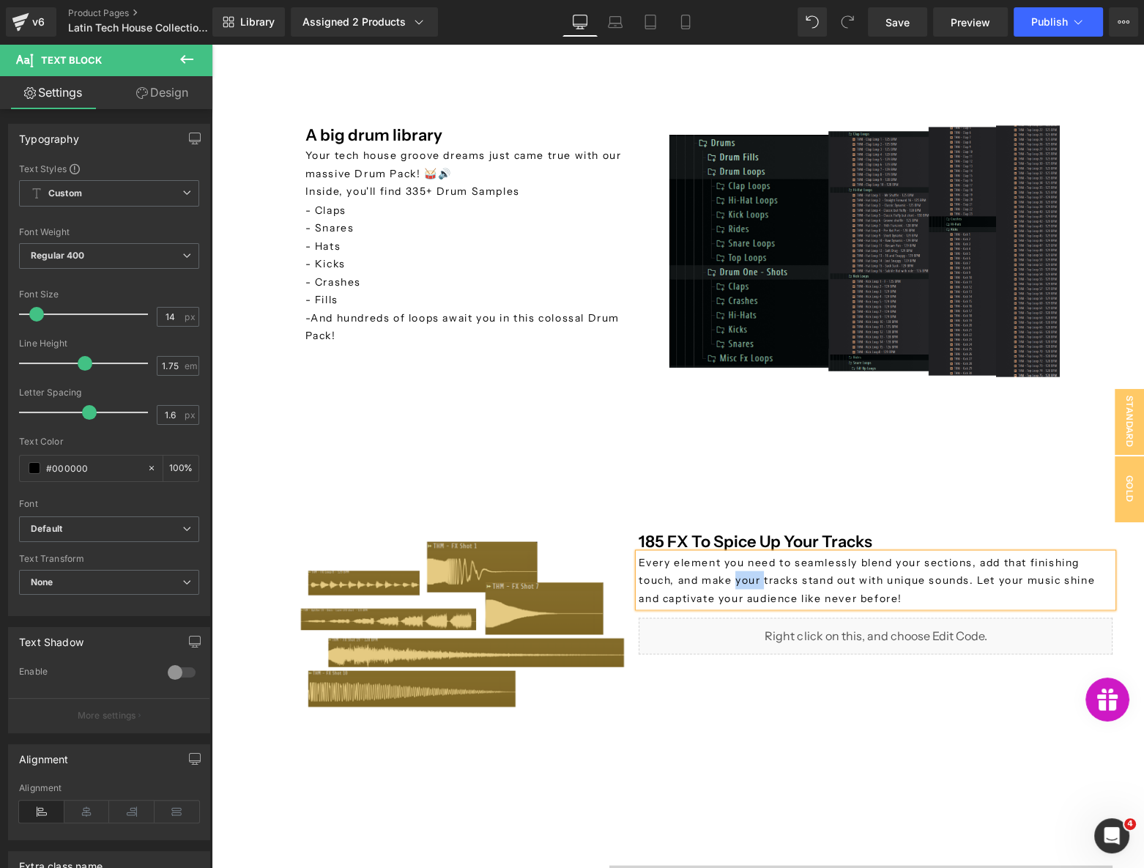
scroll to position [3330, 0]
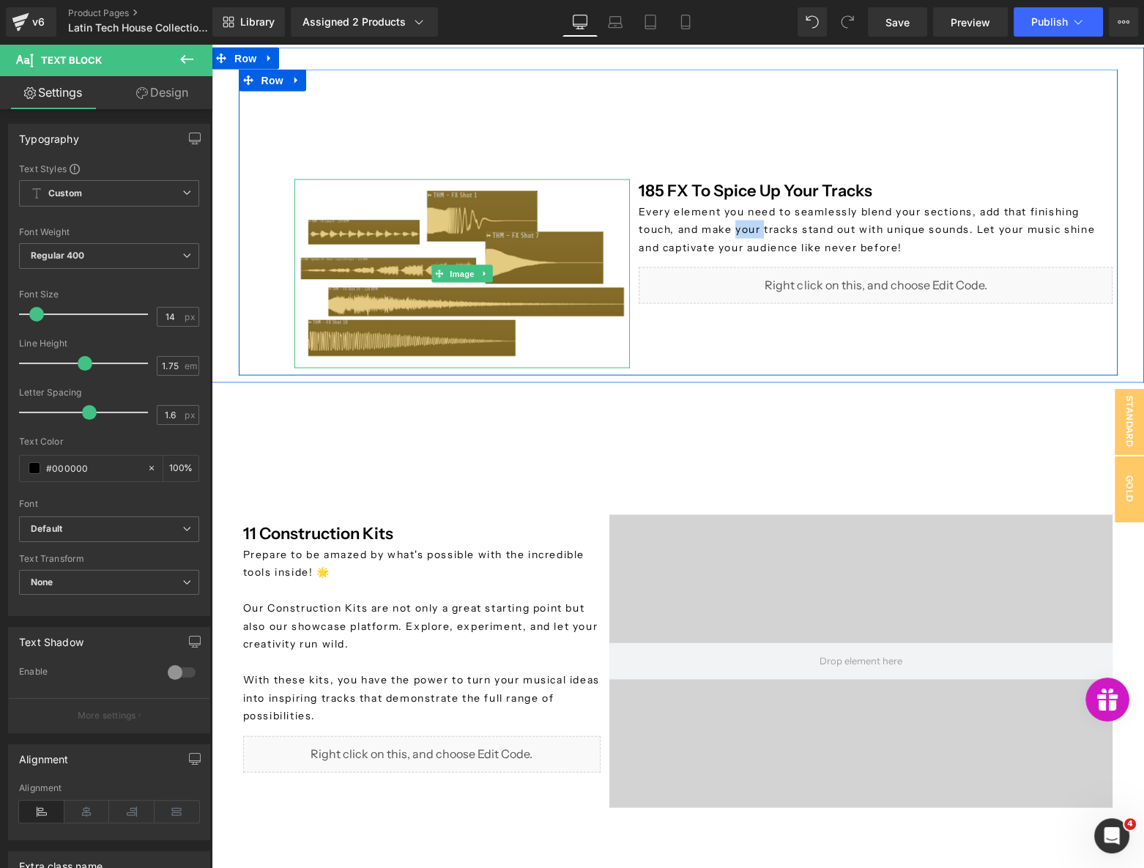
click at [360, 287] on img at bounding box center [462, 273] width 336 height 189
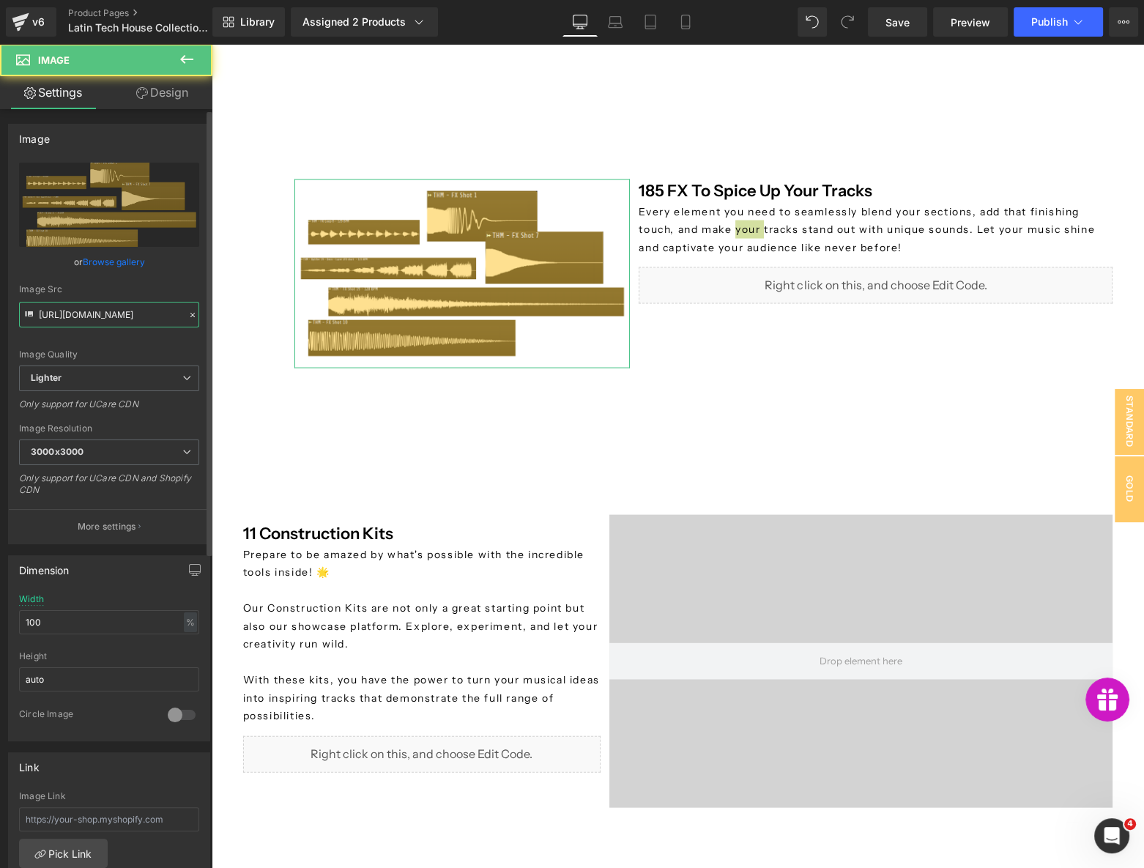
click at [109, 318] on input "https://ucarecdn.com/6a76684f-3011-4b55-a103-81318acba129/-/format/auto/-/previ…" at bounding box center [109, 315] width 180 height 26
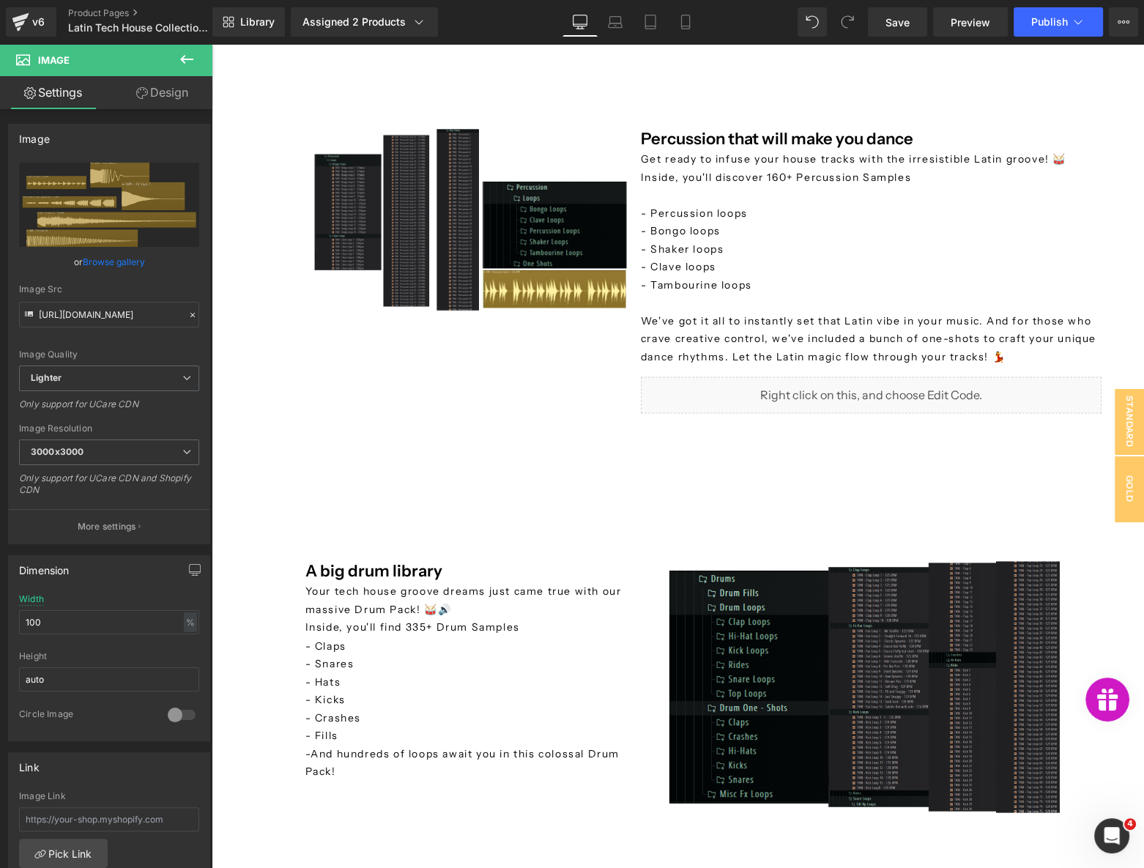
scroll to position [2530, 0]
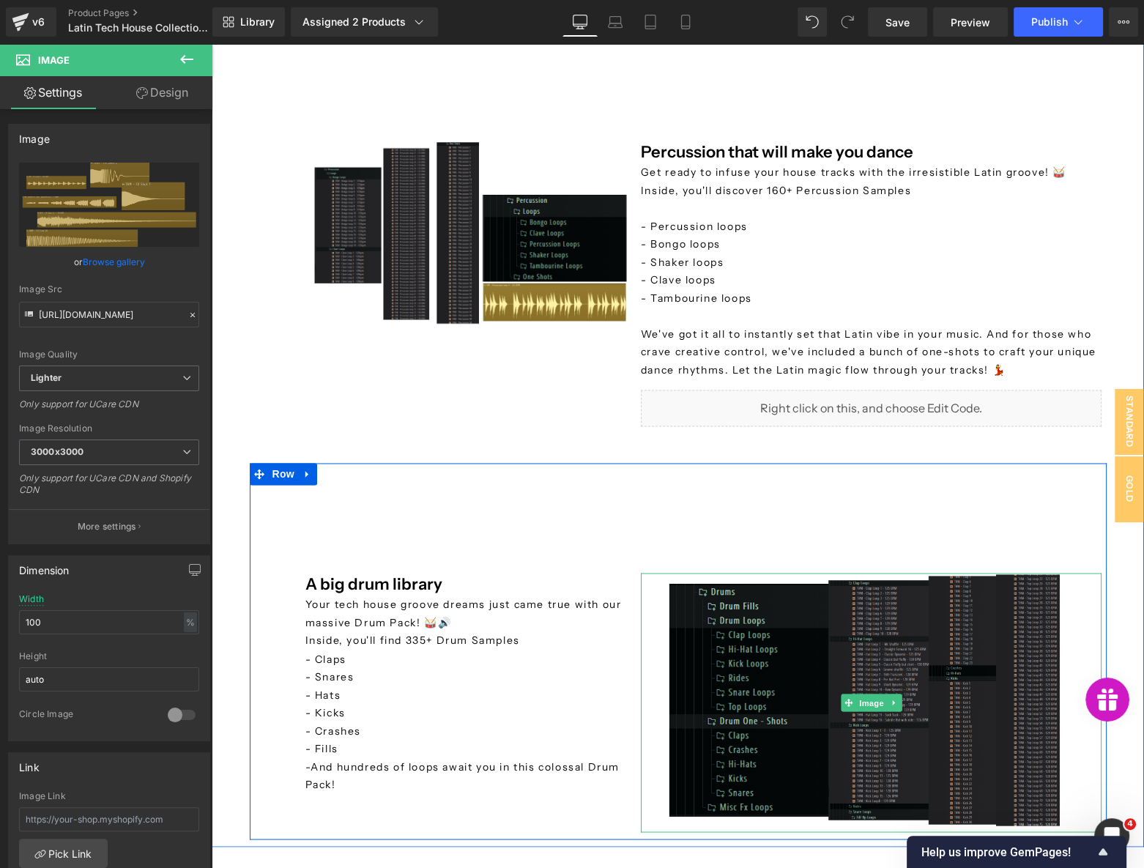
drag, startPoint x: 843, startPoint y: 619, endPoint x: 494, endPoint y: 500, distance: 369.0
click at [843, 619] on img at bounding box center [872, 702] width 462 height 259
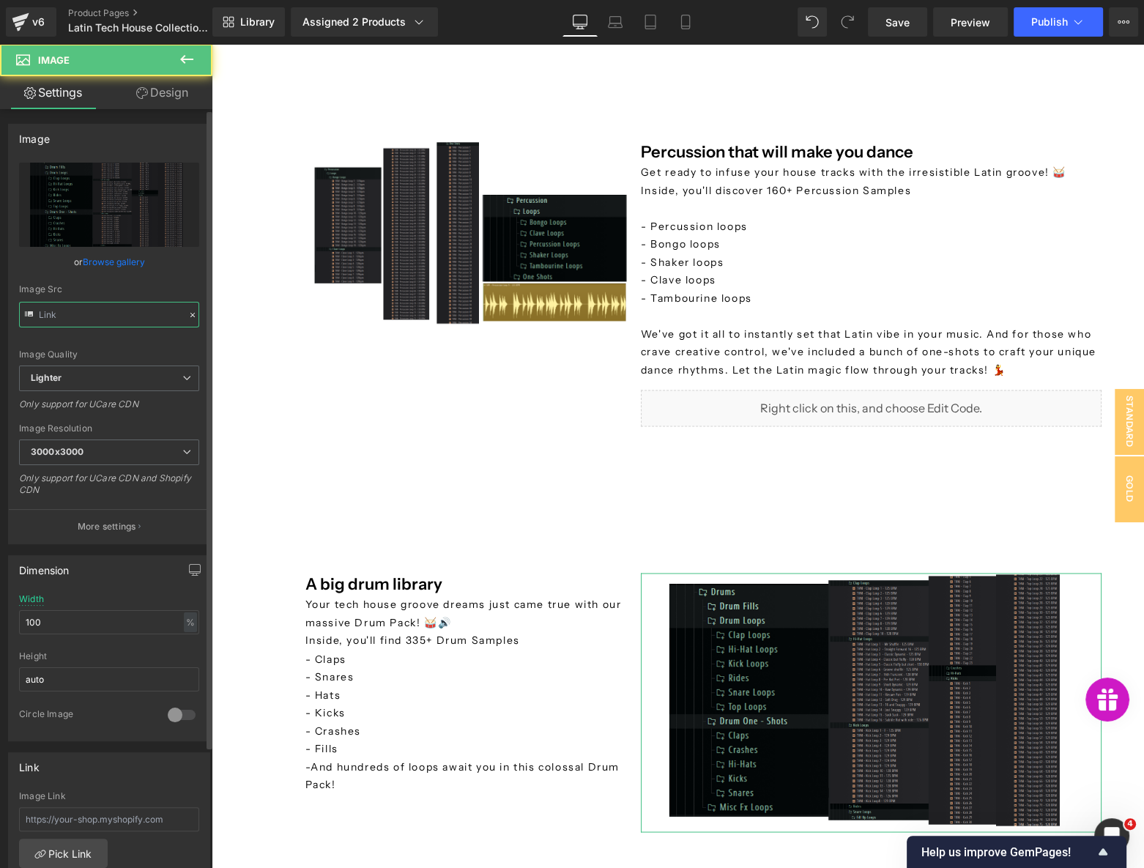
click at [135, 309] on input "text" at bounding box center [109, 315] width 180 height 26
type input "https://ucarecdn.com/a607273a-2bb1-4857-a43f-691bf56cf4ef/-/format/auto/-/previ…"
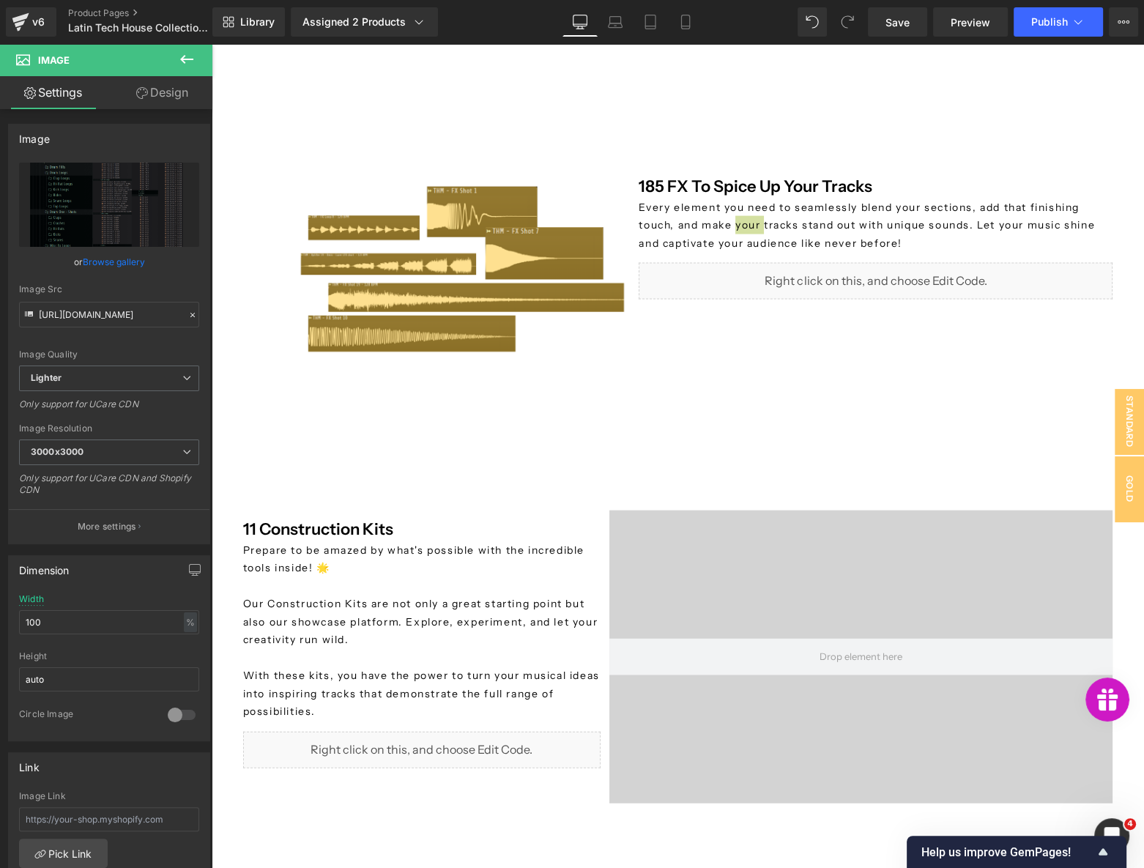
scroll to position [3396, 0]
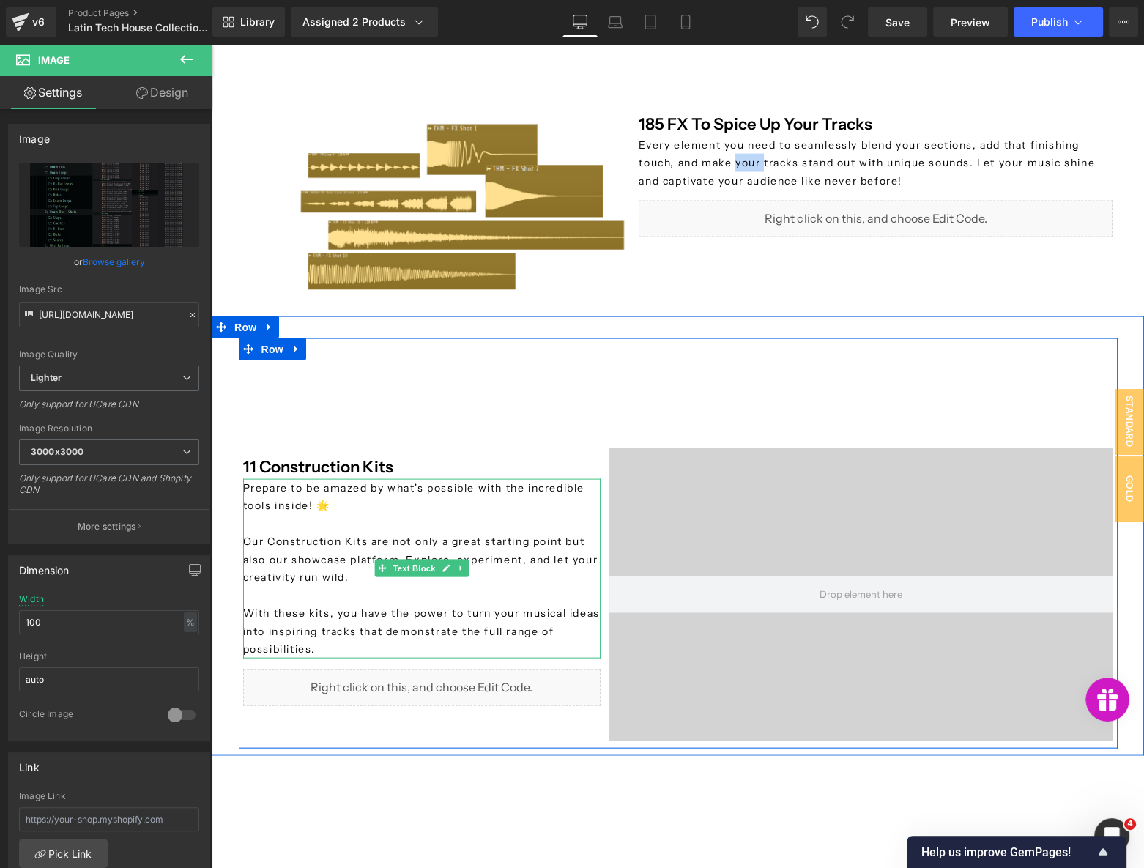
click at [387, 605] on p "With these kits, you have the power to turn your musical ideas into inspiring t…" at bounding box center [421, 631] width 357 height 54
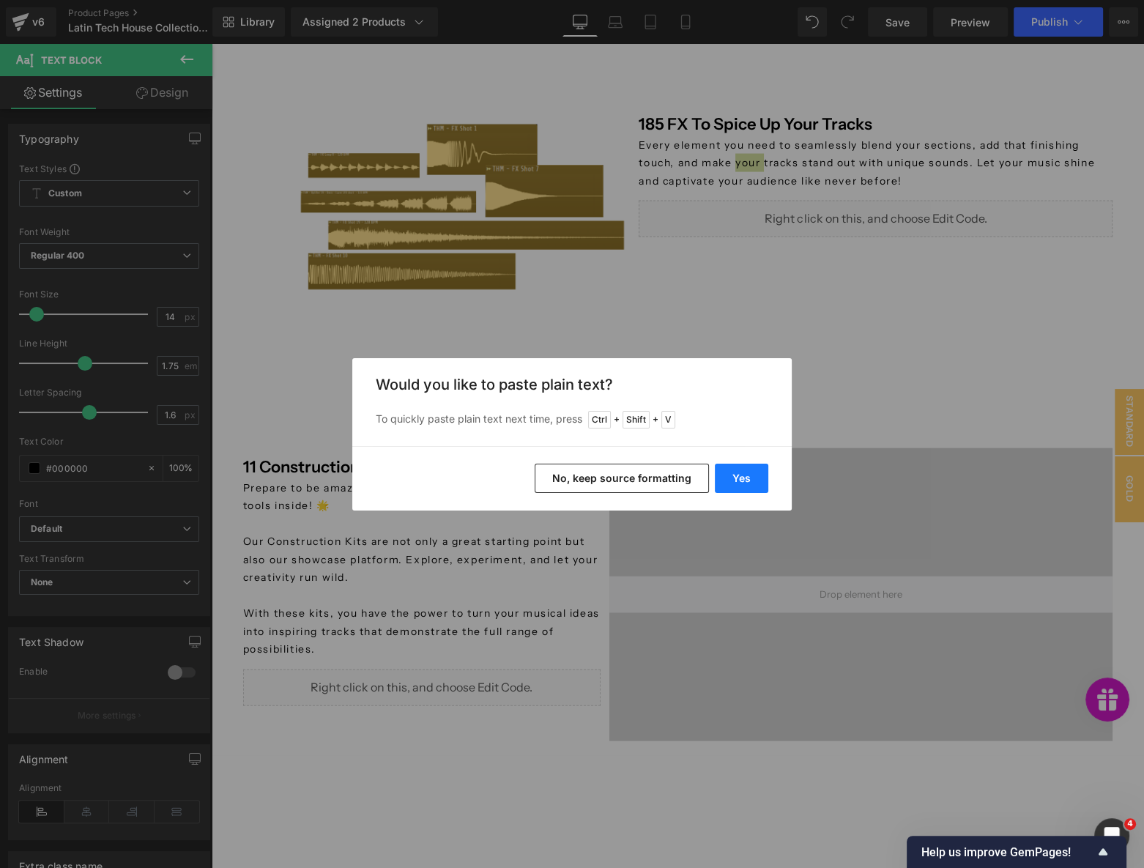
drag, startPoint x: 744, startPoint y: 476, endPoint x: 532, endPoint y: 432, distance: 216.2
click at [744, 476] on button "Yes" at bounding box center [741, 478] width 53 height 29
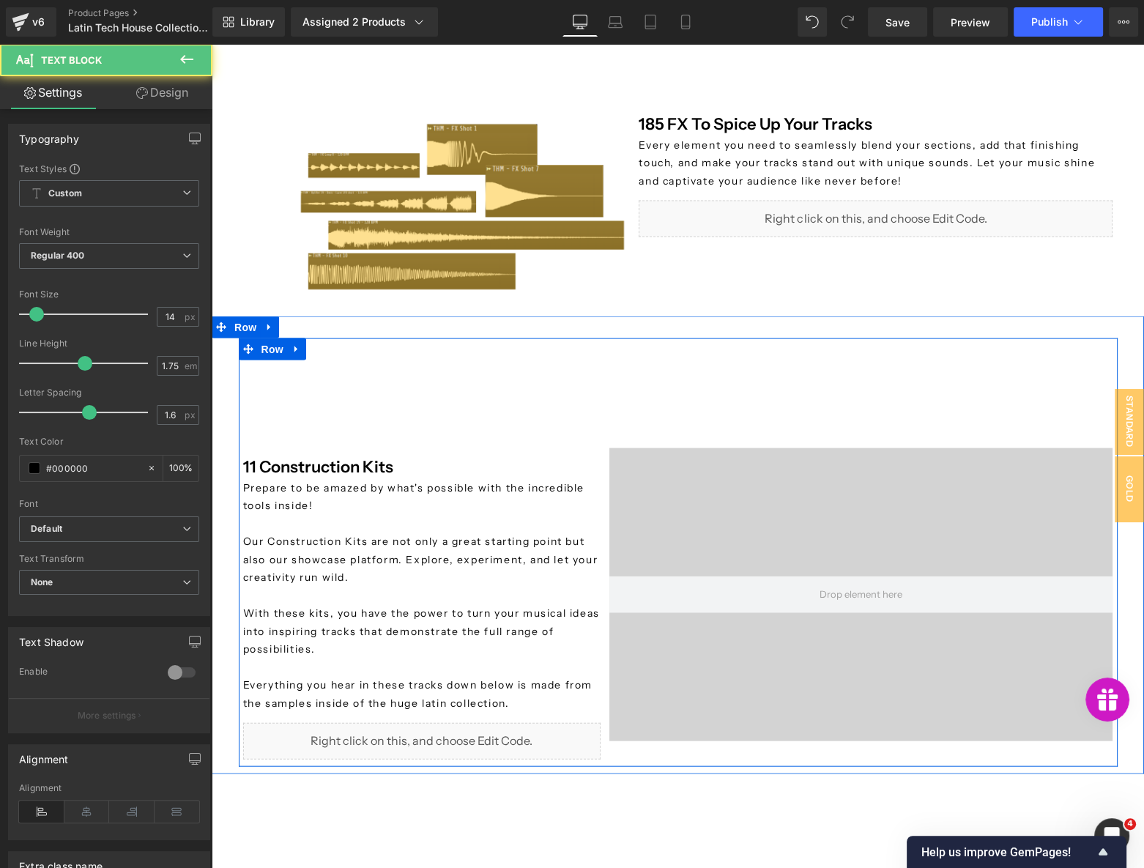
click at [410, 578] on p "Our Construction Kits are not only a great starting point but also our showcase…" at bounding box center [421, 560] width 357 height 54
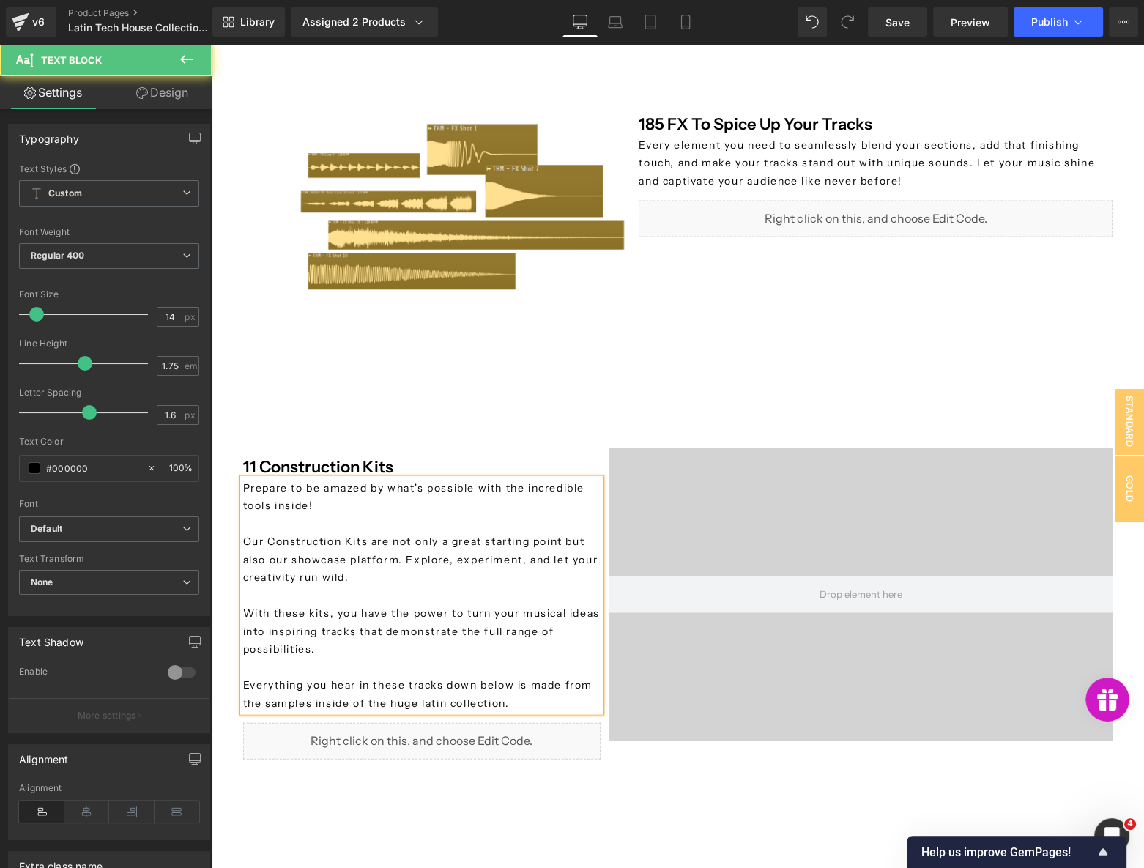
click at [410, 578] on p "Our Construction Kits are not only a great starting point but also our showcase…" at bounding box center [421, 560] width 357 height 54
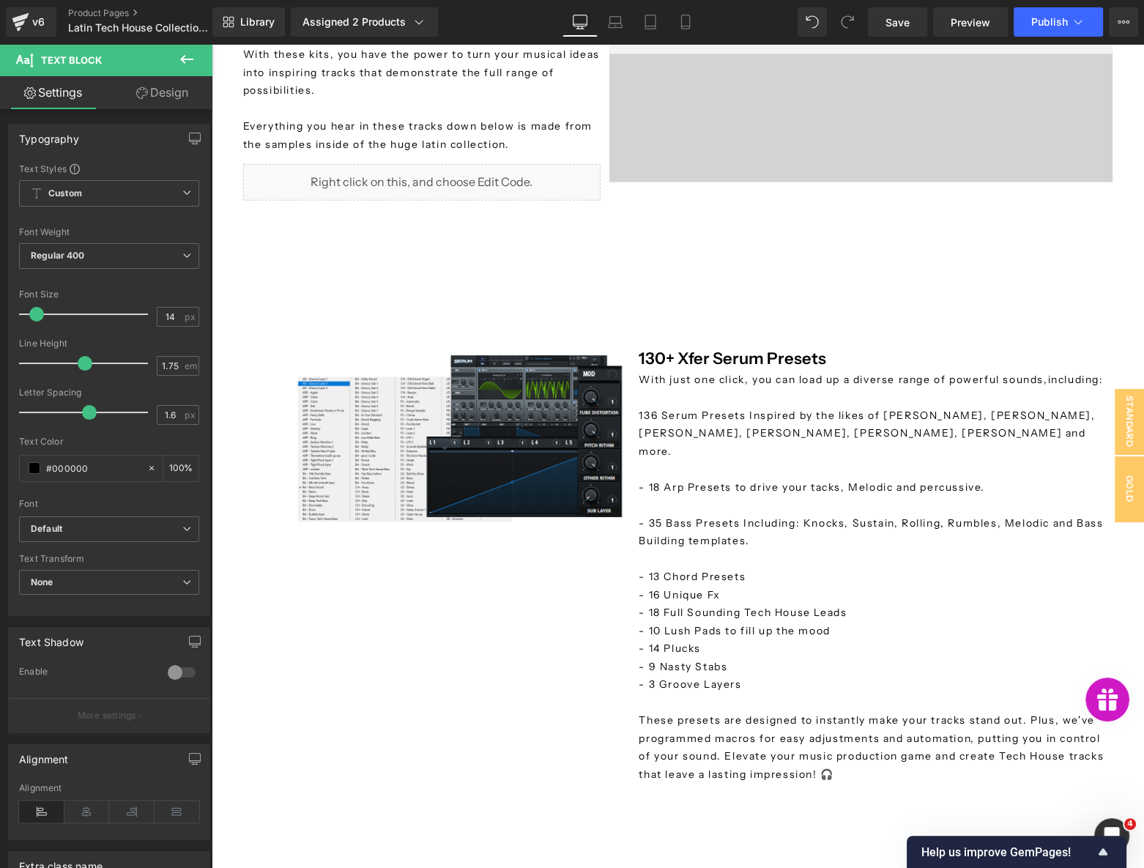
scroll to position [3996, 0]
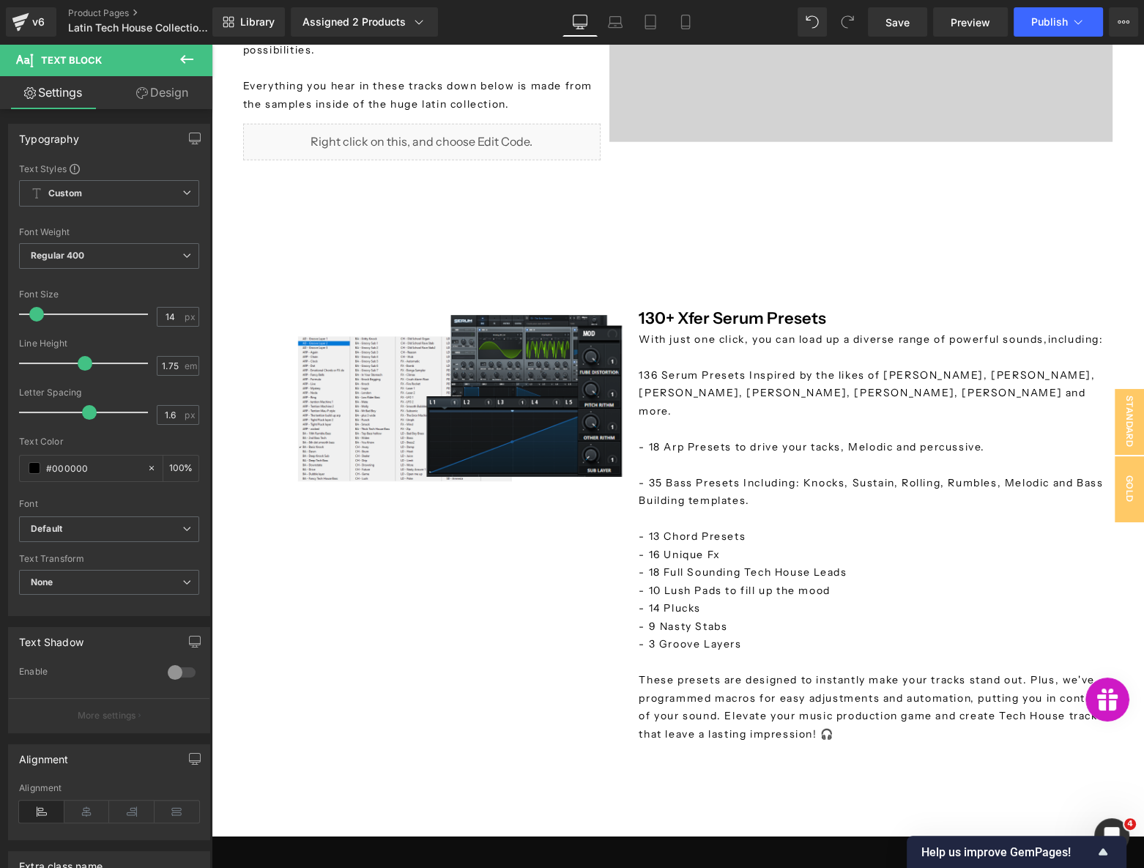
click at [727, 563] on p "- 18 Full Sounding Tech House Leads" at bounding box center [876, 572] width 474 height 18
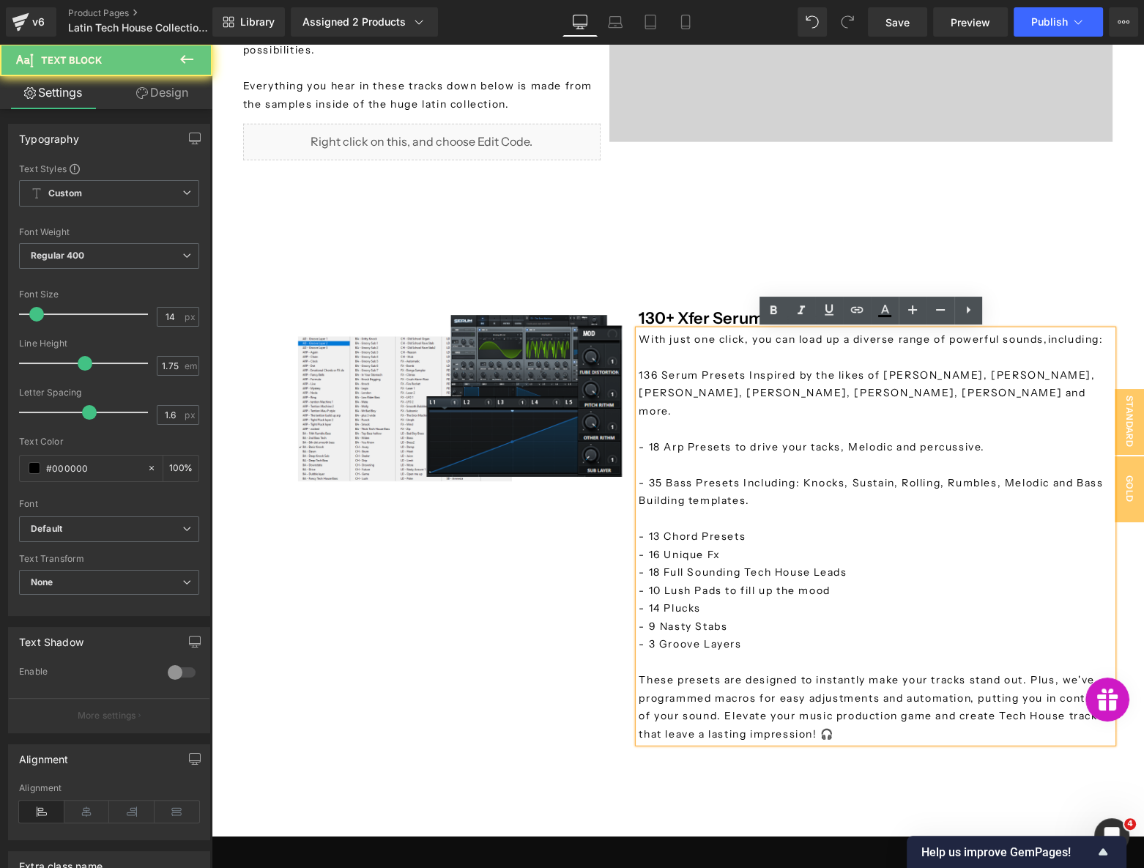
click at [736, 420] on p at bounding box center [876, 429] width 474 height 18
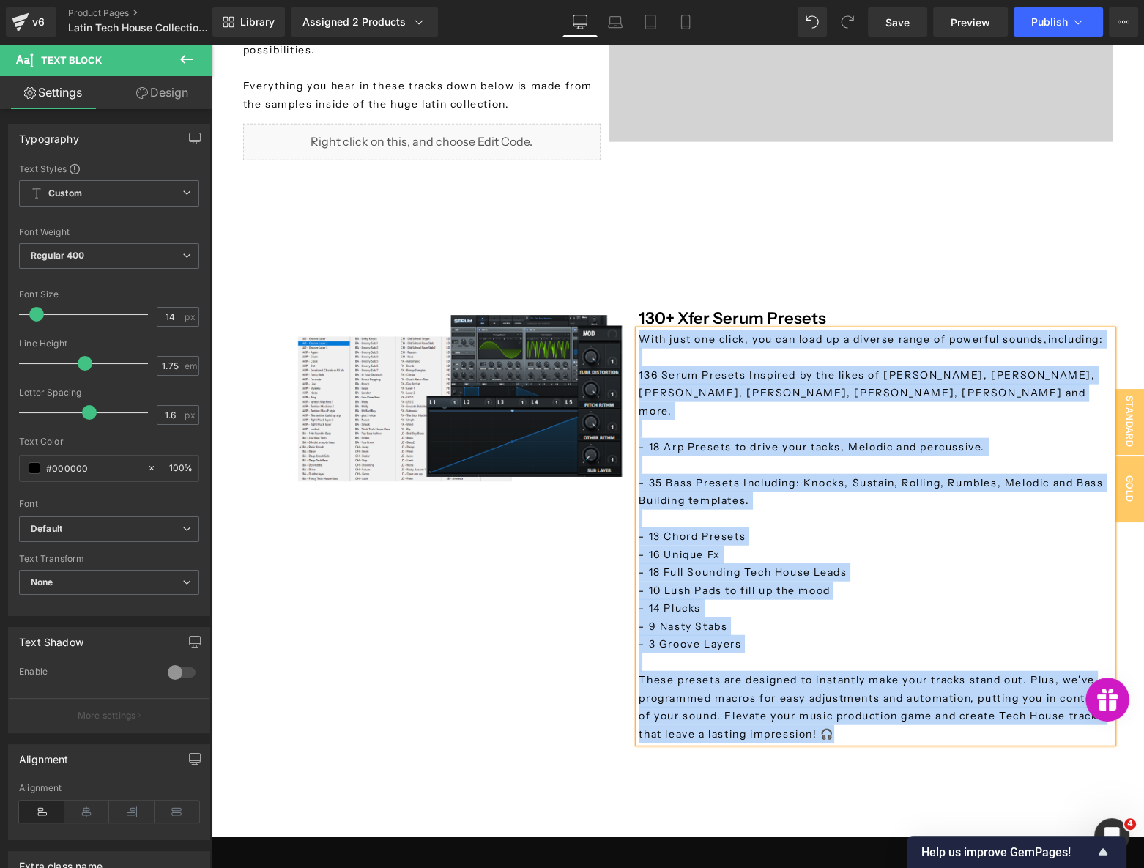
copy div "With just one click, you can load up a diverse range of powerful sounds, includ…"
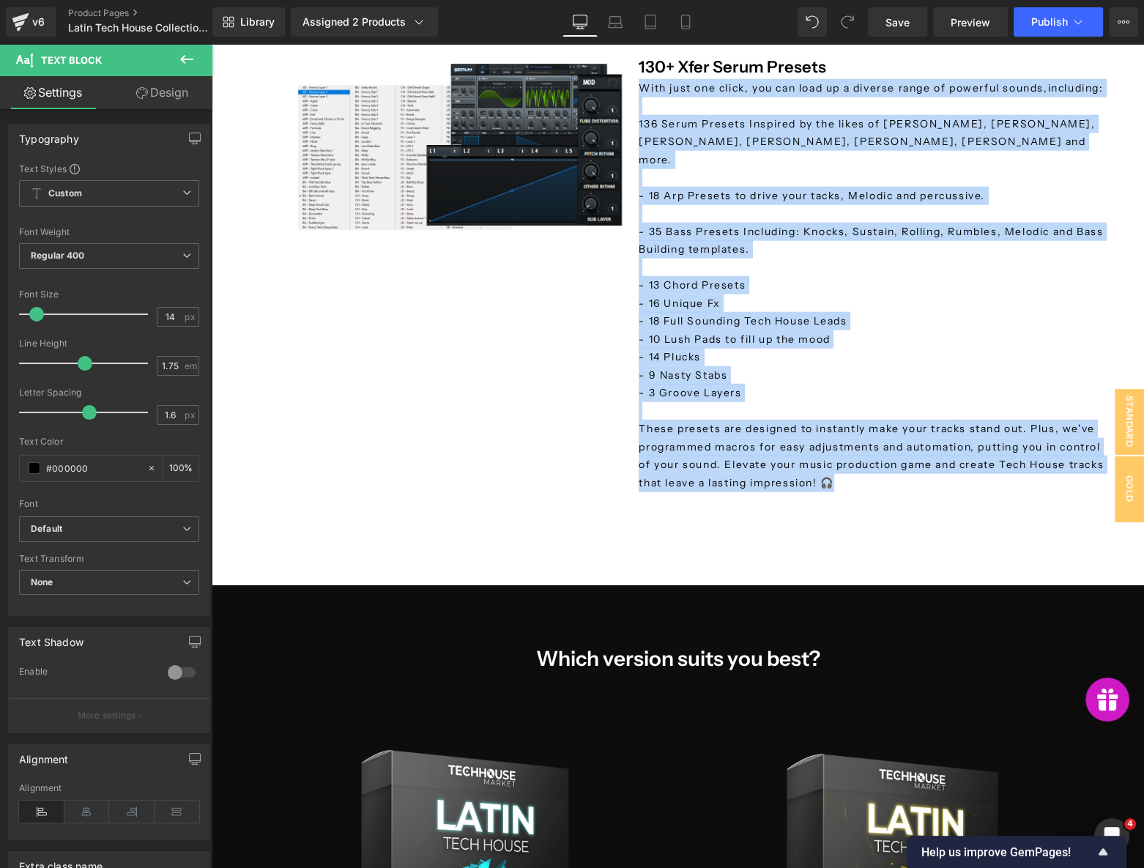
scroll to position [4329, 0]
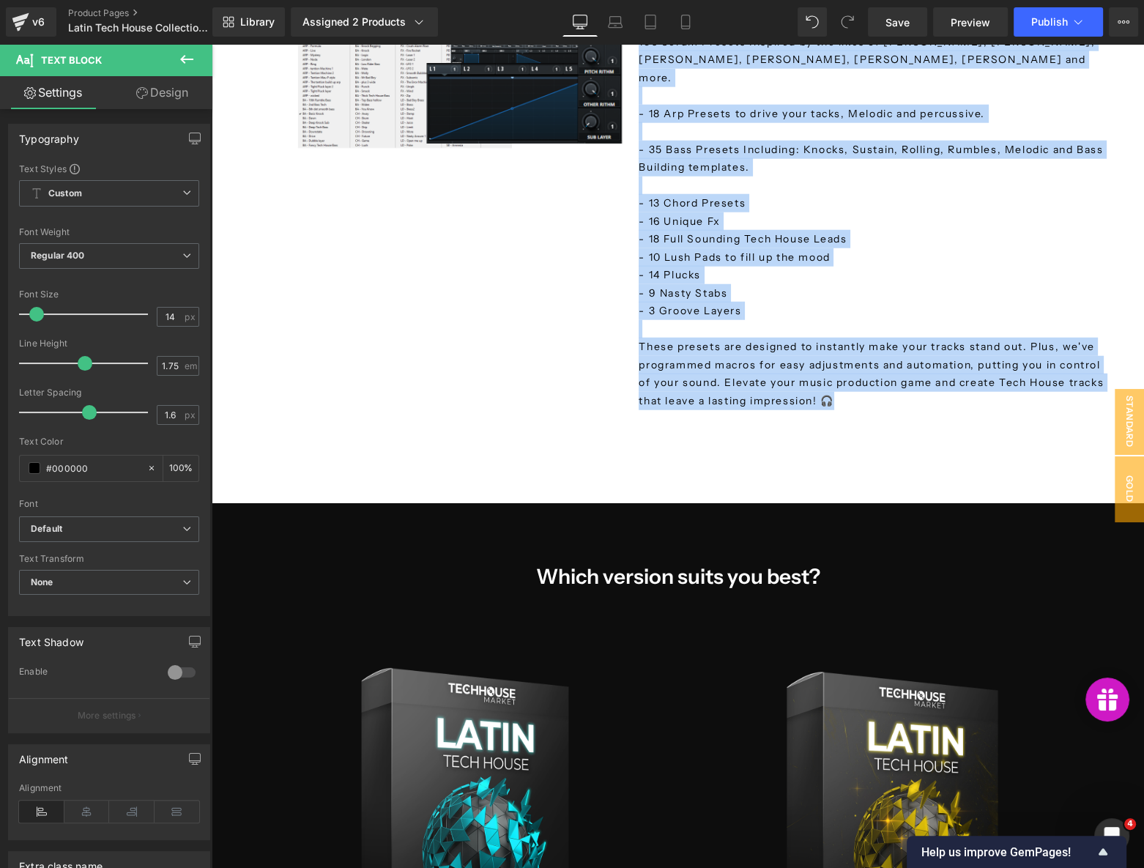
click at [493, 438] on div "Image 130+ Xfer Serum Presets Heading With just one click, you can load up a di…" at bounding box center [678, 180] width 879 height 632
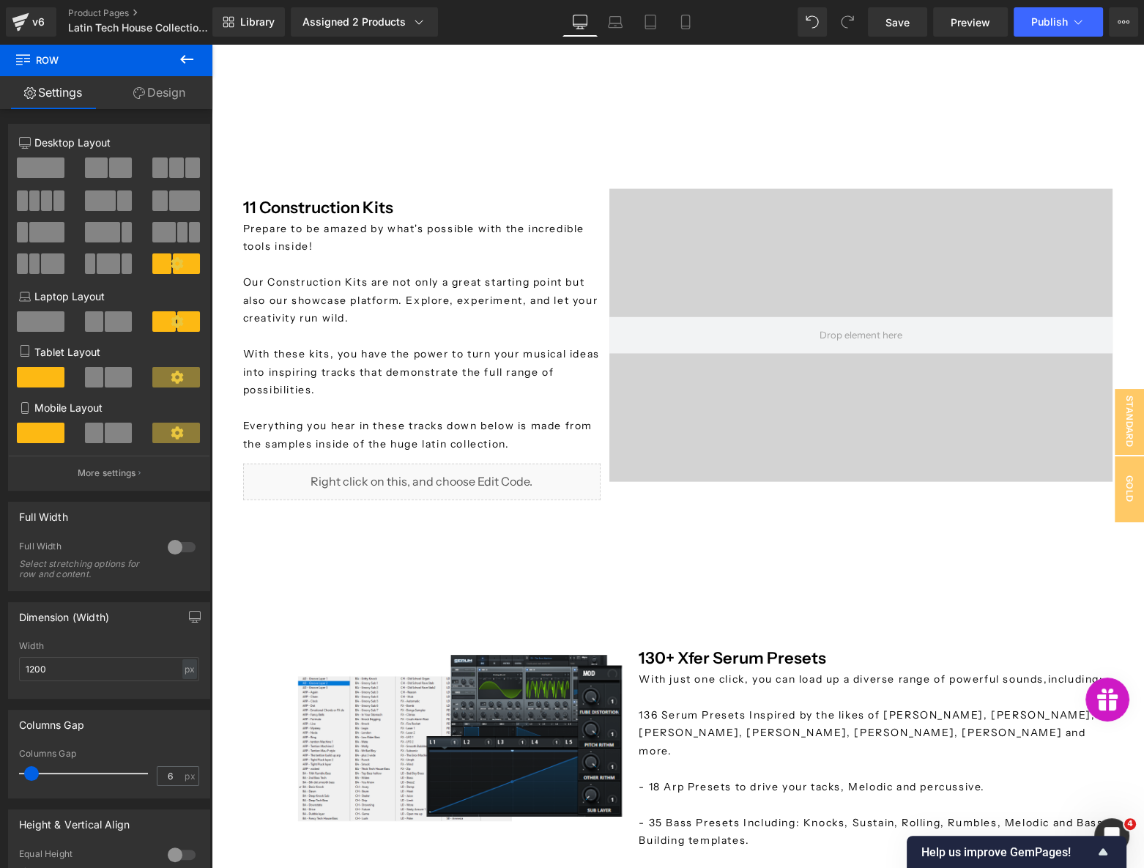
scroll to position [3862, 0]
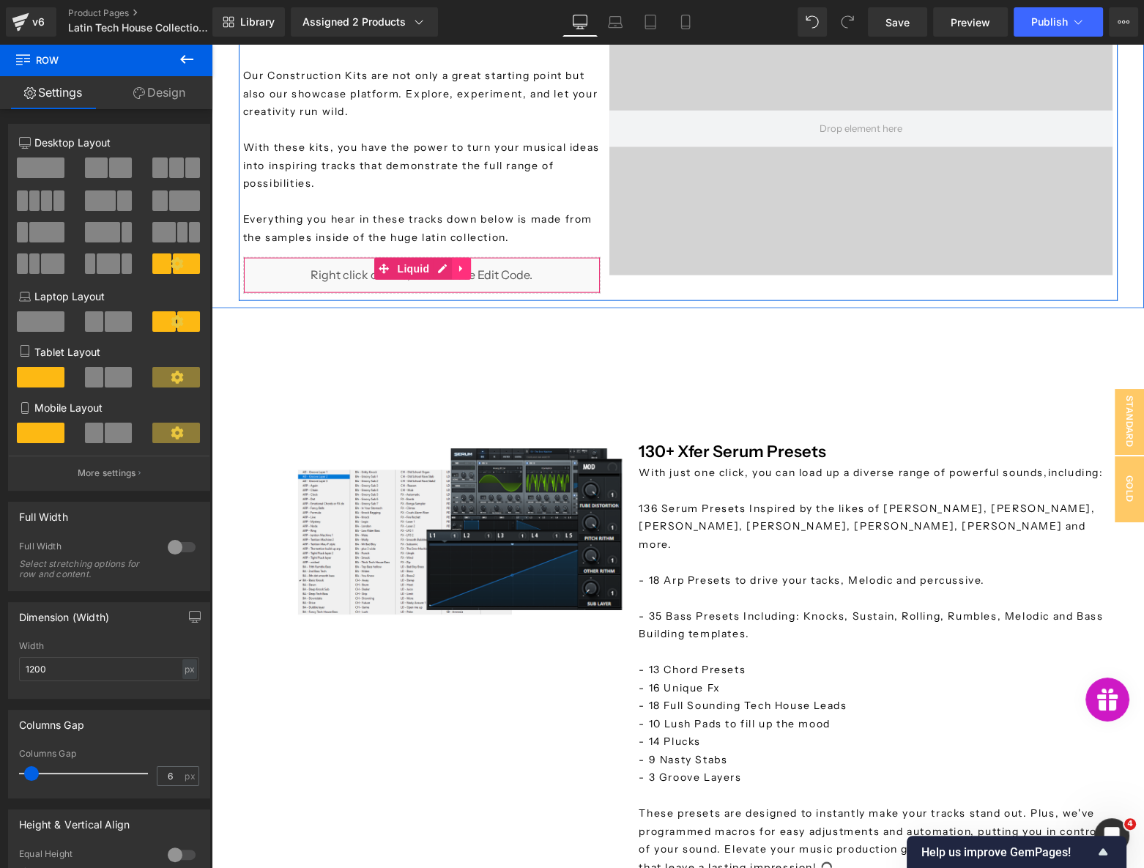
click at [456, 279] on link at bounding box center [461, 269] width 19 height 22
click at [462, 279] on link at bounding box center [471, 269] width 19 height 22
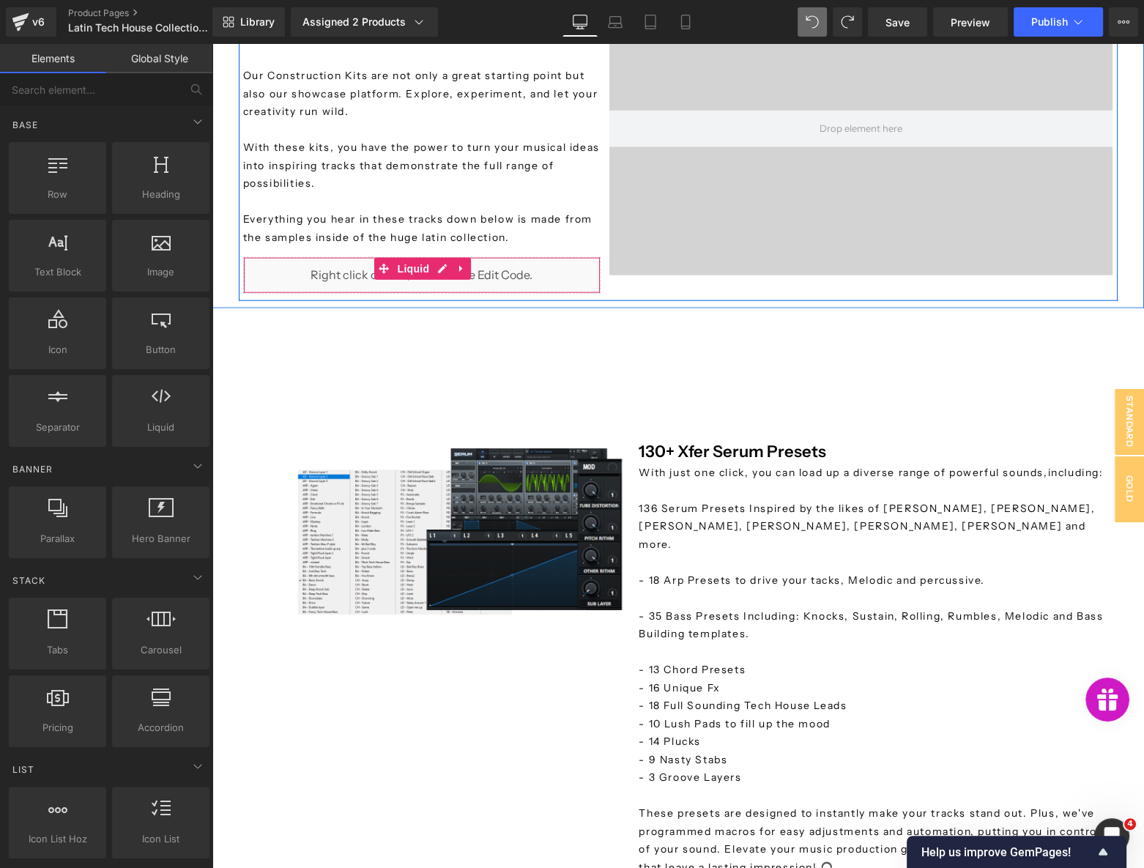
click at [326, 278] on div "Liquid" at bounding box center [421, 275] width 357 height 37
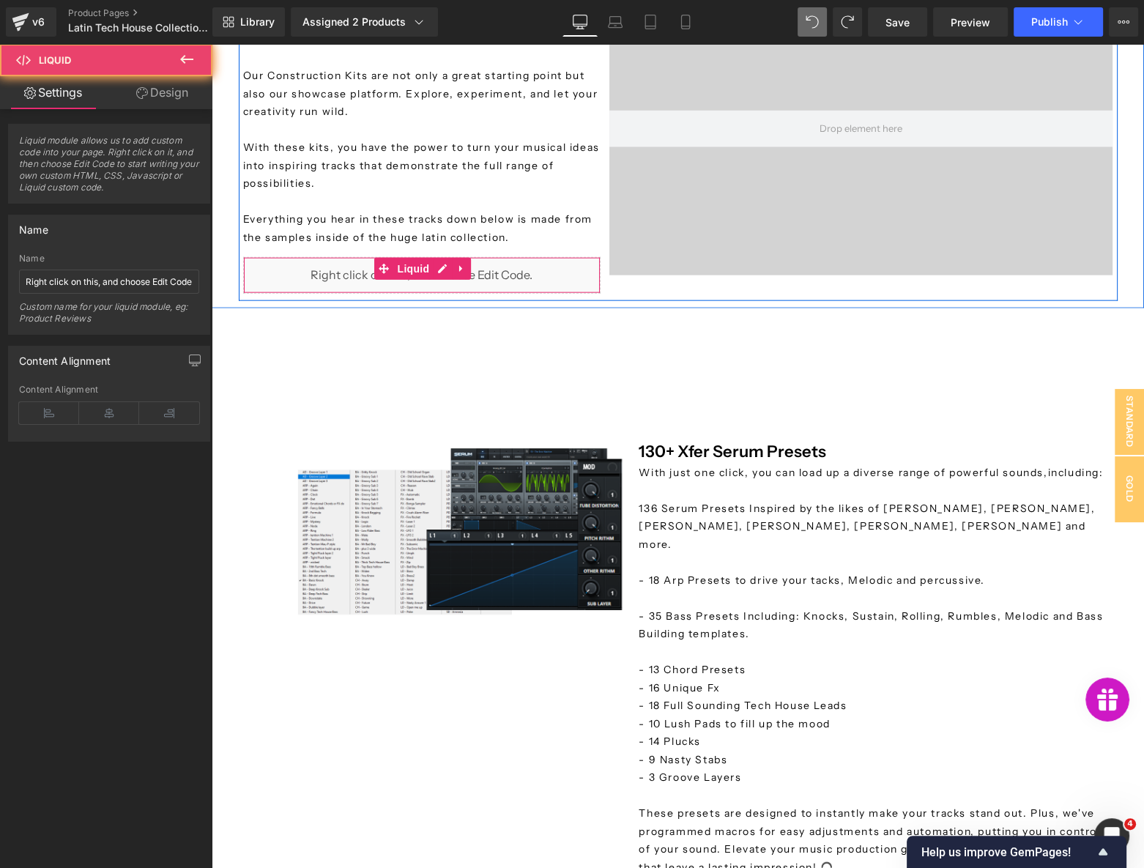
click at [326, 278] on div "Liquid" at bounding box center [421, 275] width 357 height 37
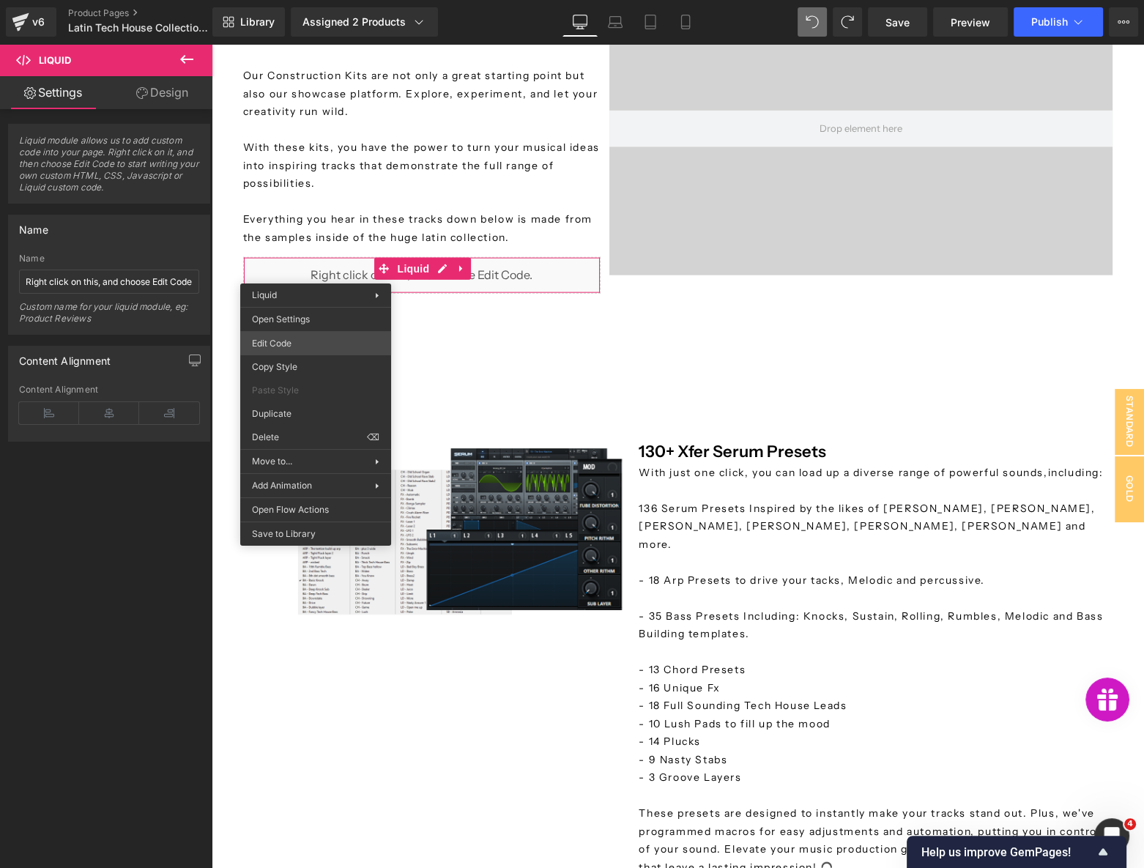
click at [296, 0] on div "You are previewing how the will restyle your page. You can not edit Elements in…" at bounding box center [572, 0] width 1144 height 0
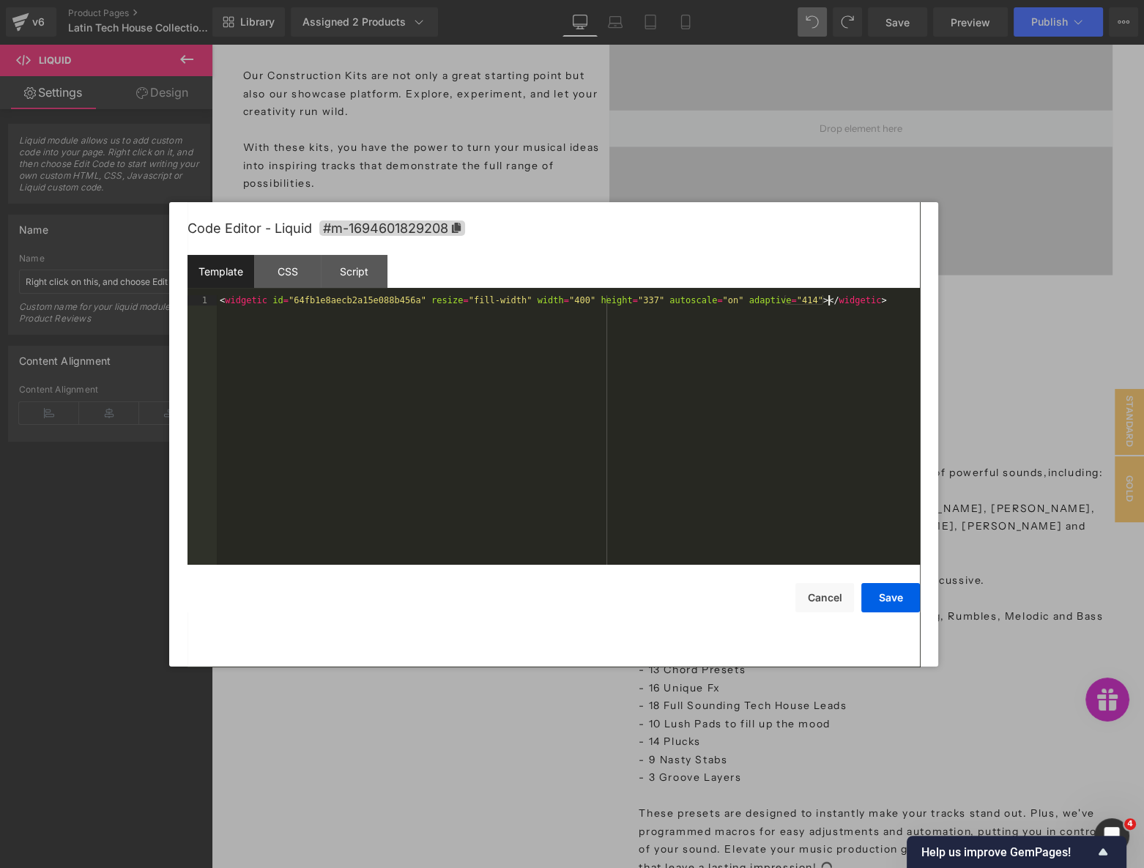
click at [454, 328] on div "< widgetic id = "64fb1e8aecb2a15e088b456a" resize = "fill-width" width = "400" …" at bounding box center [568, 439] width 703 height 289
click at [100, 20] on div at bounding box center [572, 434] width 1144 height 868
